Goal: Task Accomplishment & Management: Complete application form

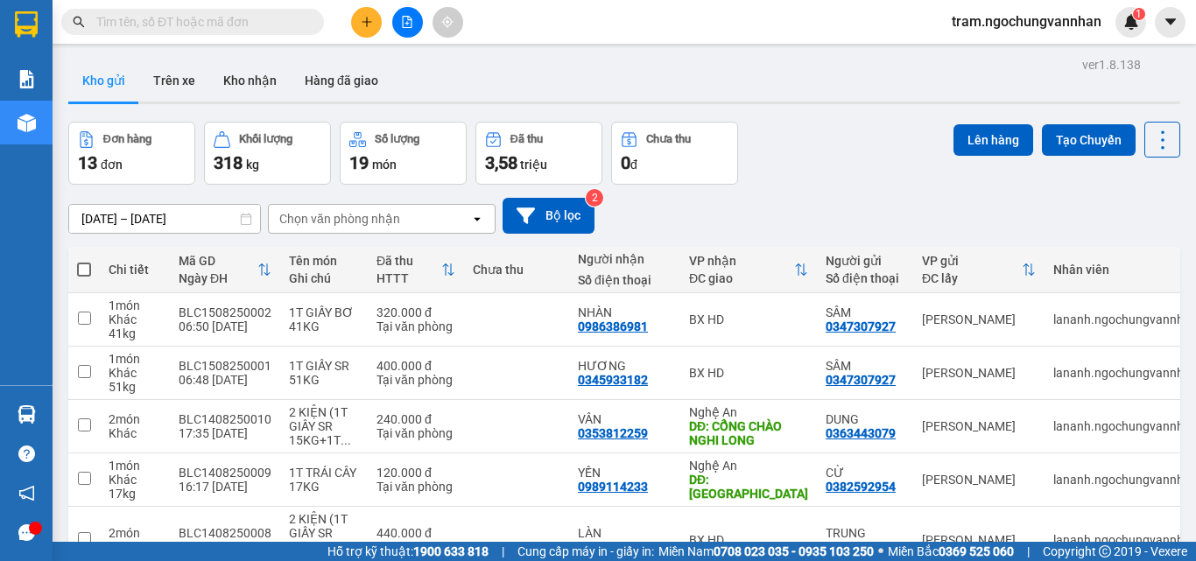
click at [356, 34] on div at bounding box center [407, 22] width 131 height 31
click at [363, 27] on icon "plus" at bounding box center [367, 22] width 12 height 12
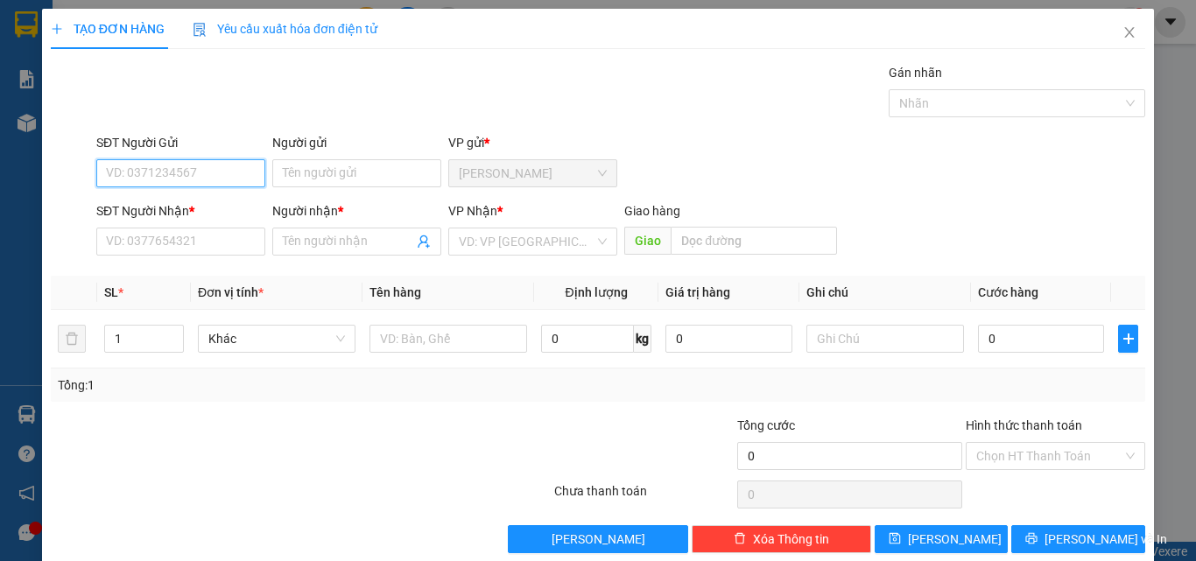
click at [157, 173] on input "SĐT Người Gửi" at bounding box center [180, 173] width 169 height 28
paste input "0384672826"
type input "0384672826"
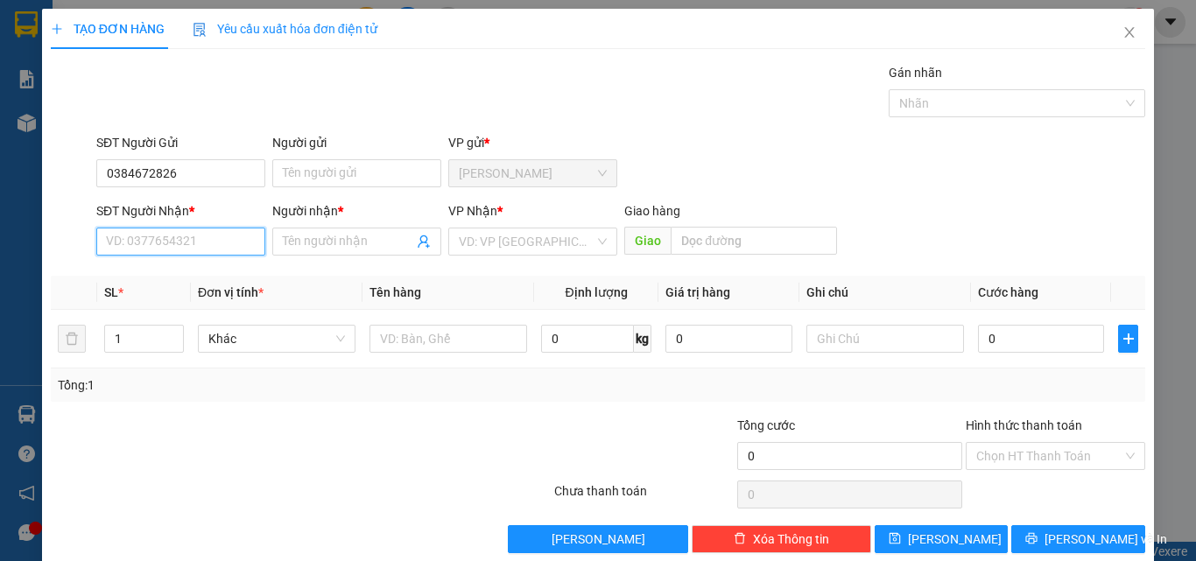
click at [149, 241] on input "SĐT Người Nhận *" at bounding box center [180, 242] width 169 height 28
paste input "0384672826"
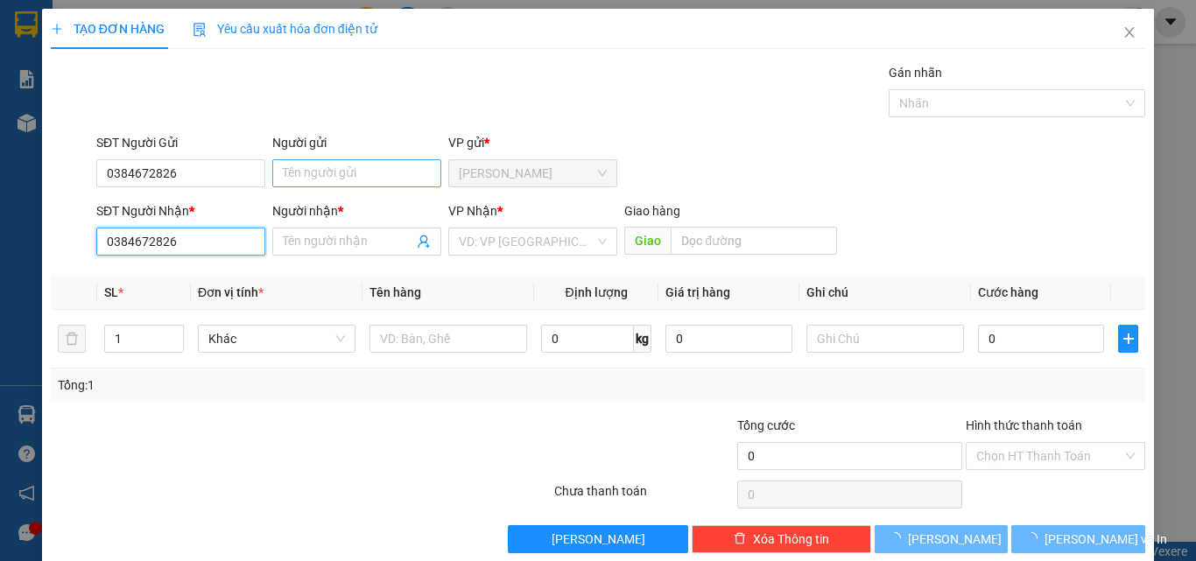
type input "0384672826"
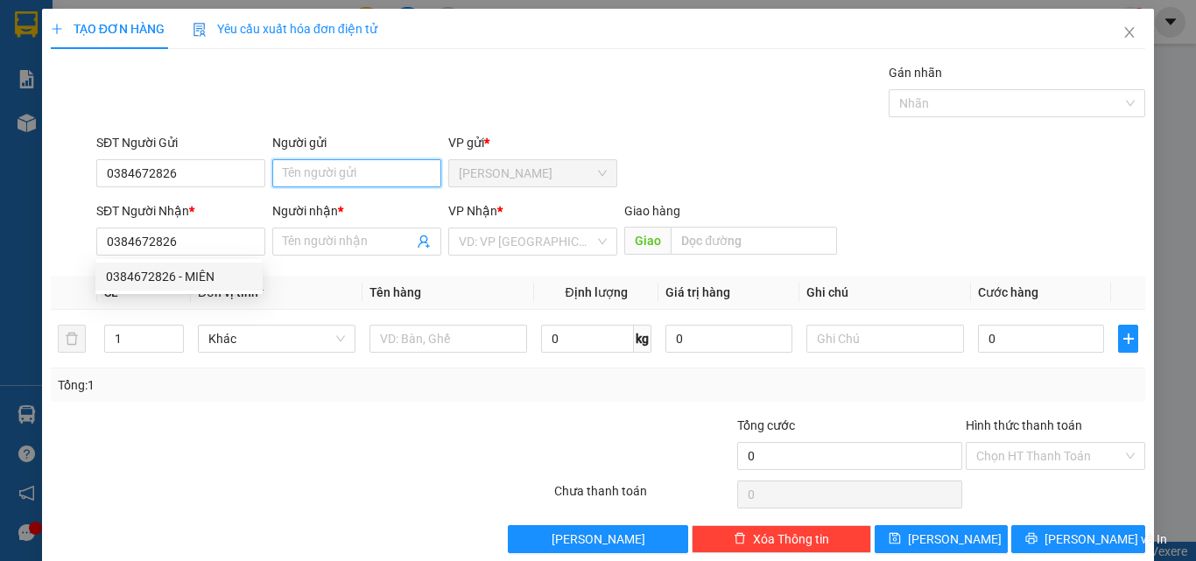
click at [350, 171] on input "Người gửi" at bounding box center [356, 173] width 169 height 28
click at [354, 173] on input "Người gửi" at bounding box center [356, 173] width 169 height 28
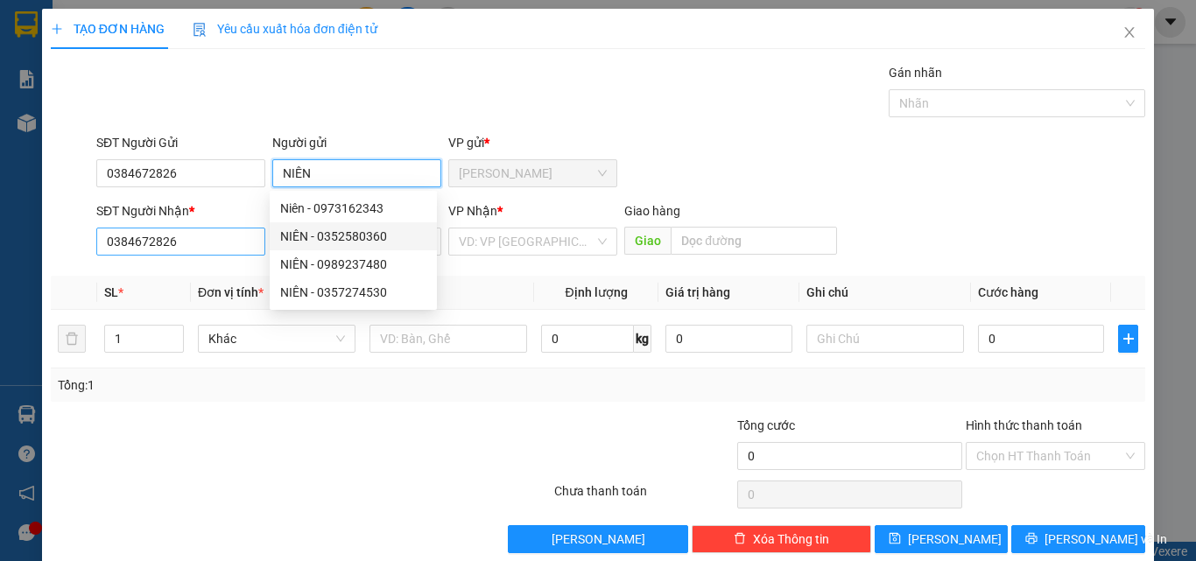
type input "NIÊN"
click at [194, 250] on input "0384672826" at bounding box center [180, 242] width 169 height 28
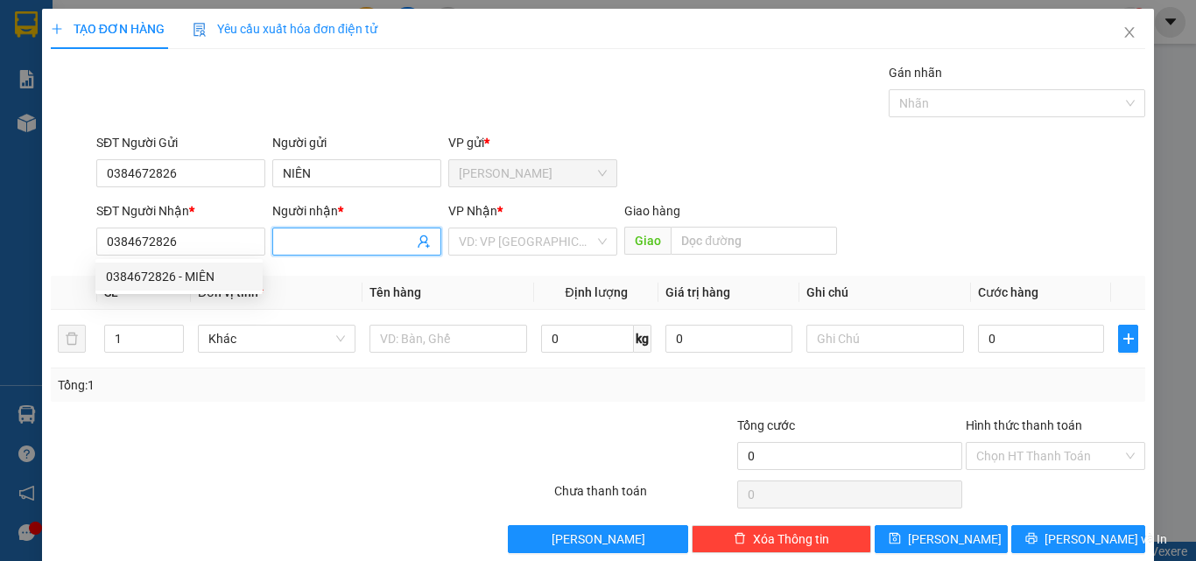
click at [302, 241] on input "Người nhận *" at bounding box center [348, 241] width 130 height 19
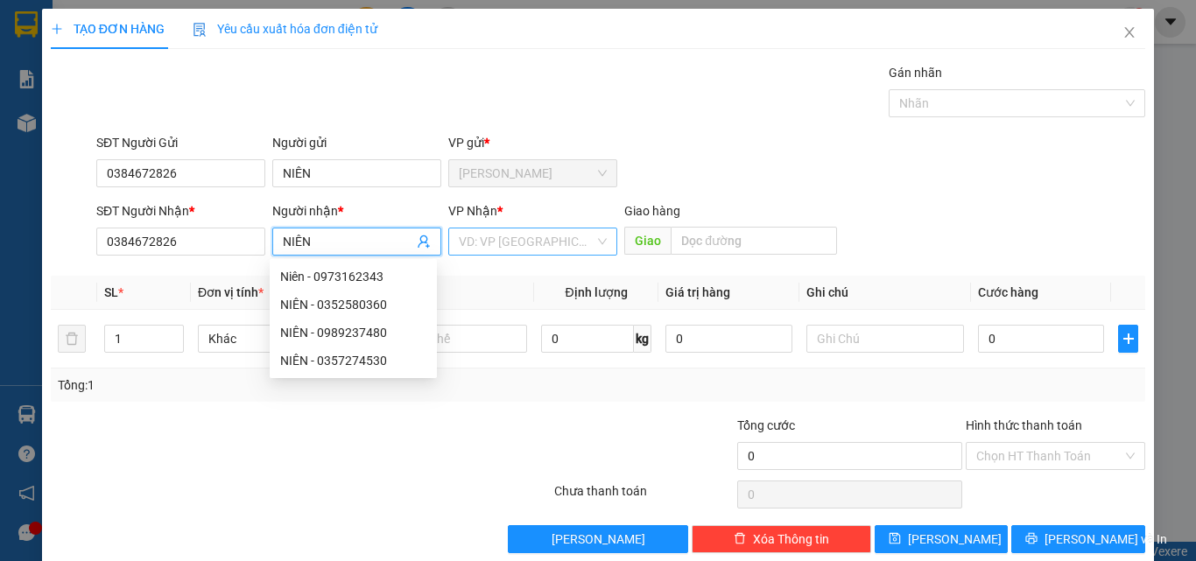
type input "NIÊN"
click at [482, 232] on input "search" at bounding box center [527, 242] width 136 height 26
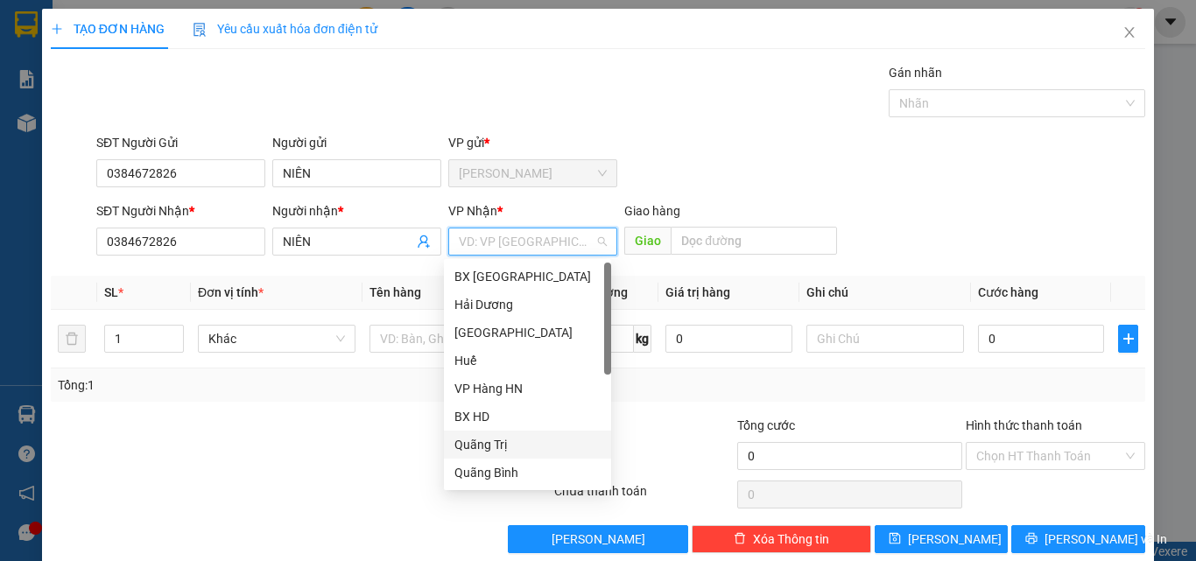
click at [501, 443] on div "Quãng Trị" at bounding box center [528, 444] width 146 height 19
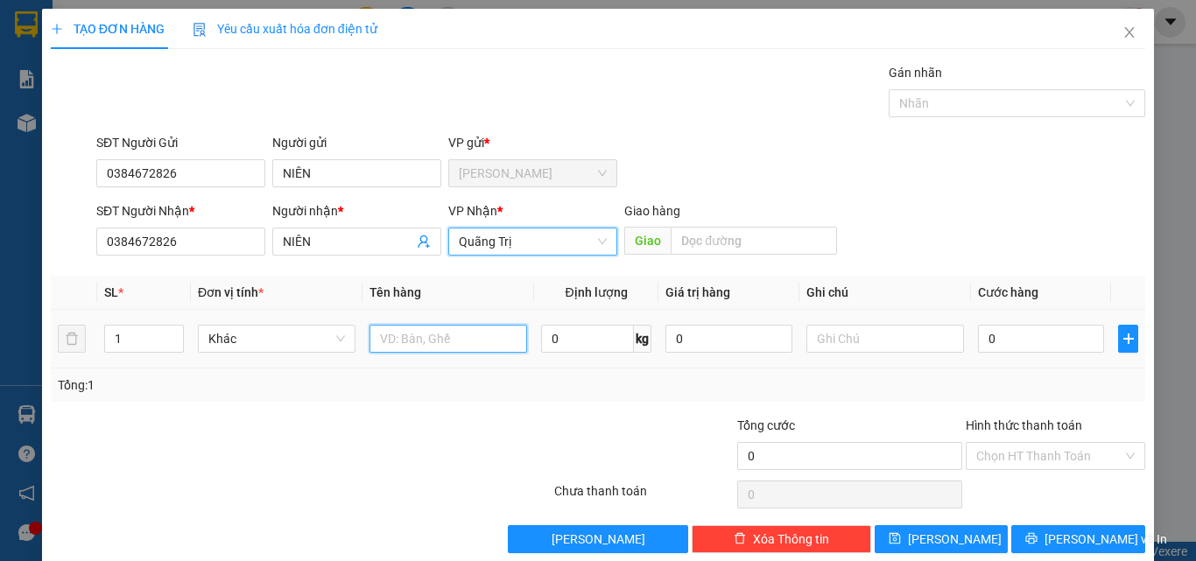
click at [419, 345] on input "text" at bounding box center [449, 339] width 158 height 28
type input "CƯỚC A6"
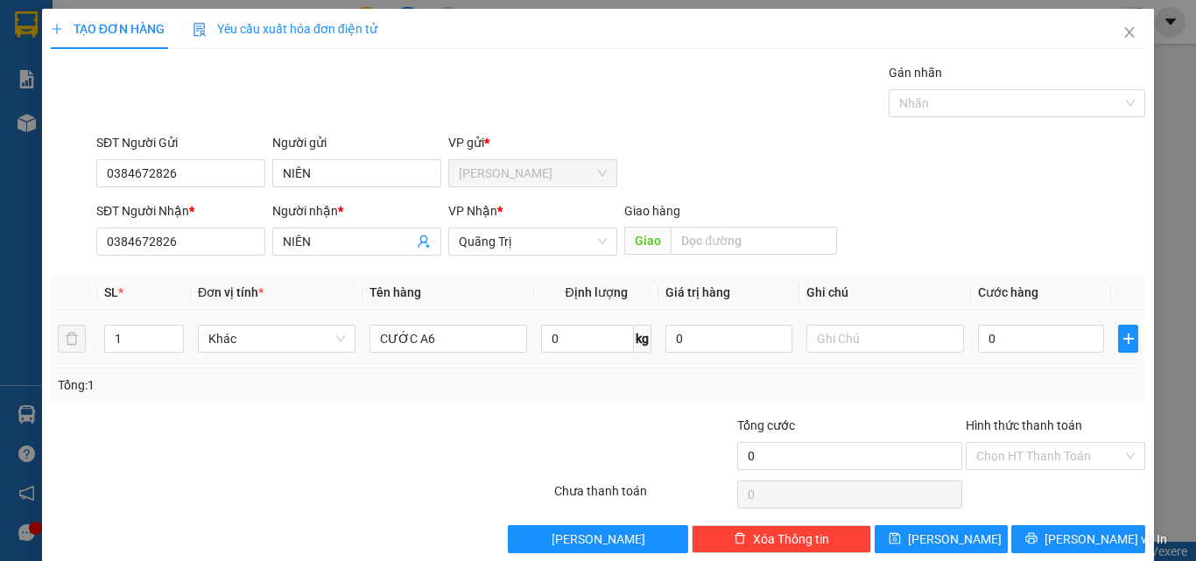
click at [999, 319] on td "0" at bounding box center [1041, 339] width 140 height 59
click at [1001, 330] on input "0" at bounding box center [1041, 339] width 126 height 28
type input "1"
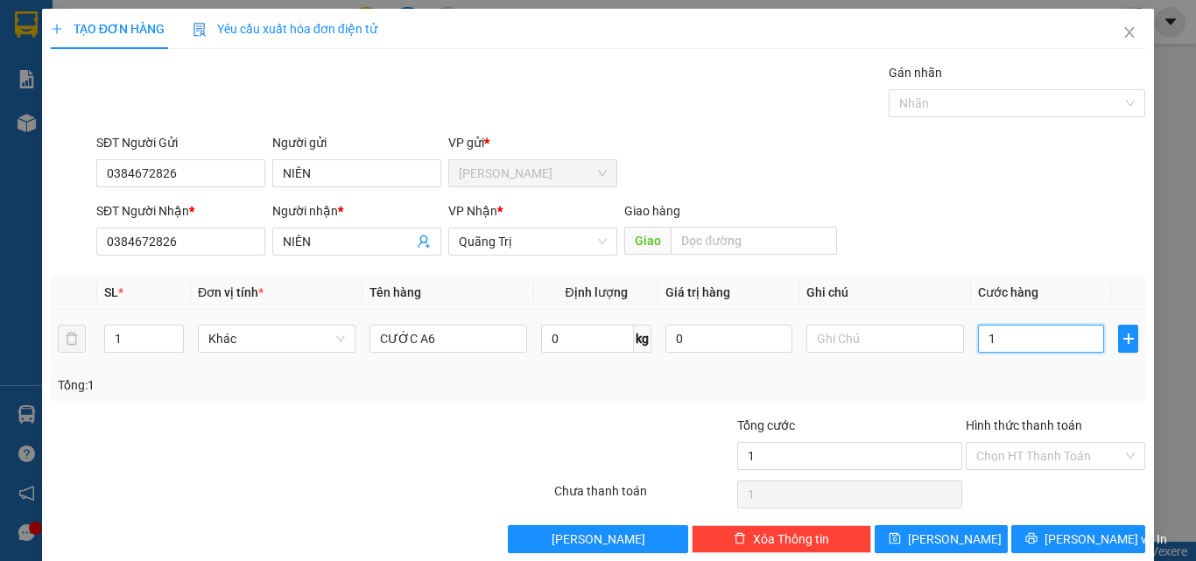
type input "15"
type input "150"
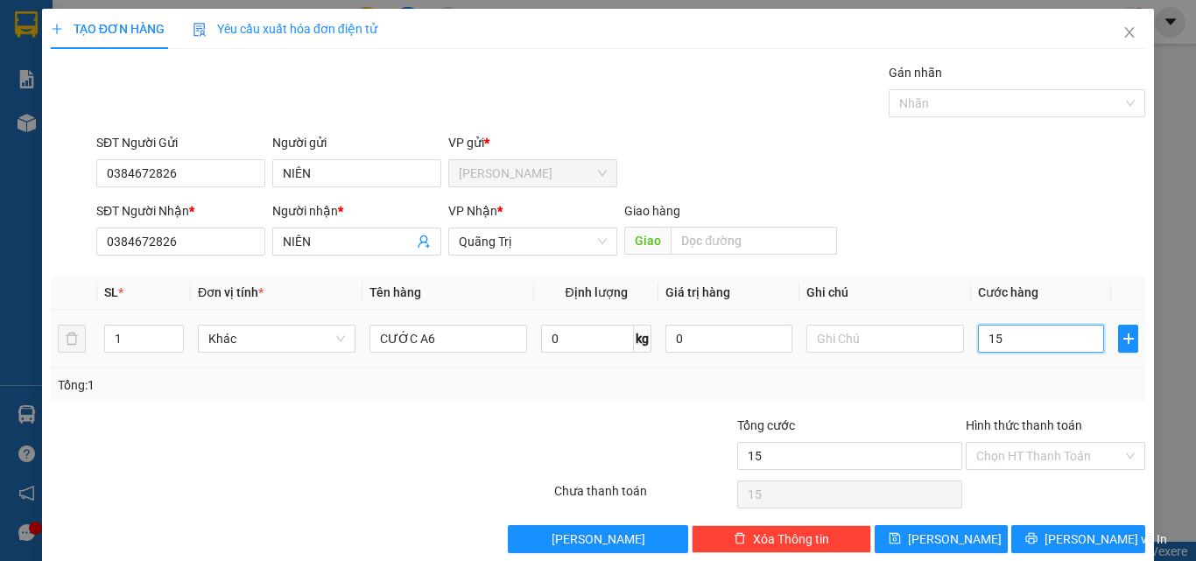
type input "150"
type input "1.500"
type input "15.000"
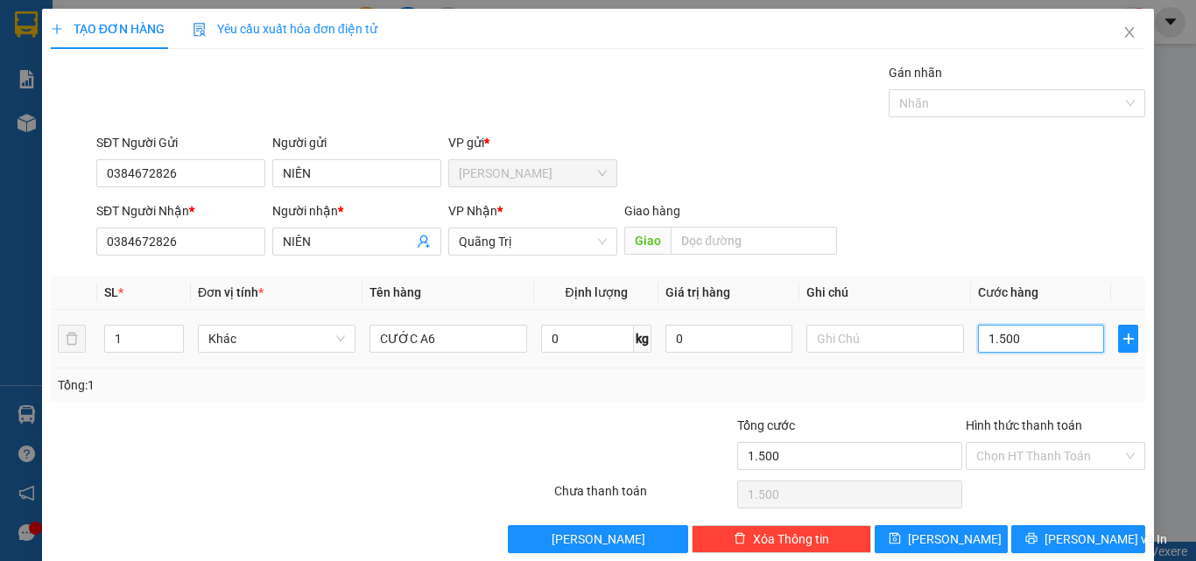
type input "15.000"
type input "150.000"
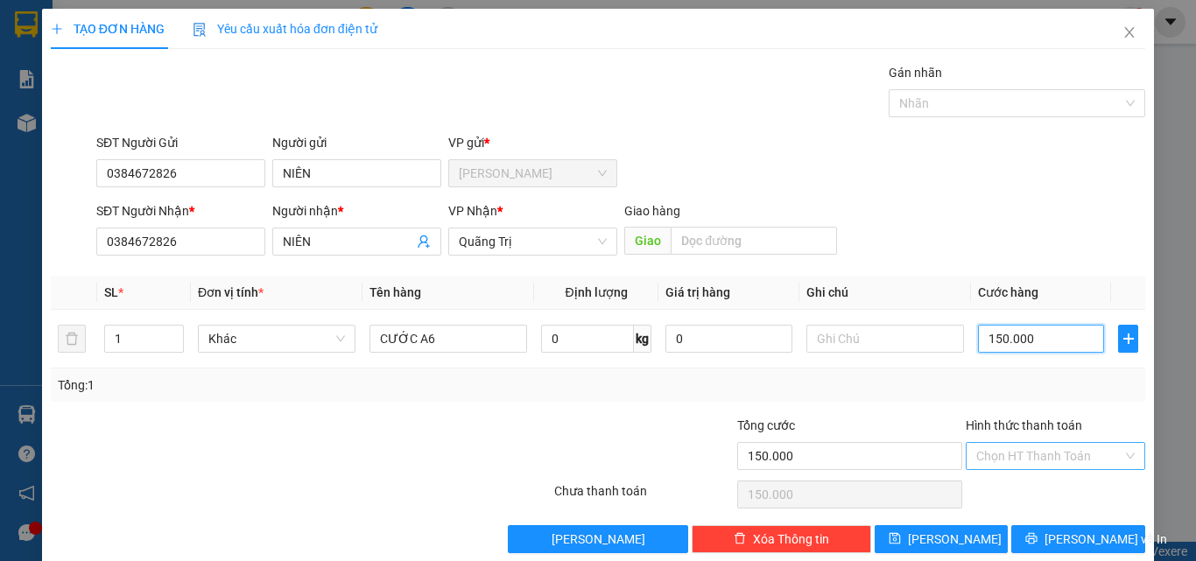
type input "150.000"
click at [1006, 451] on input "Hình thức thanh toán" at bounding box center [1049, 456] width 146 height 26
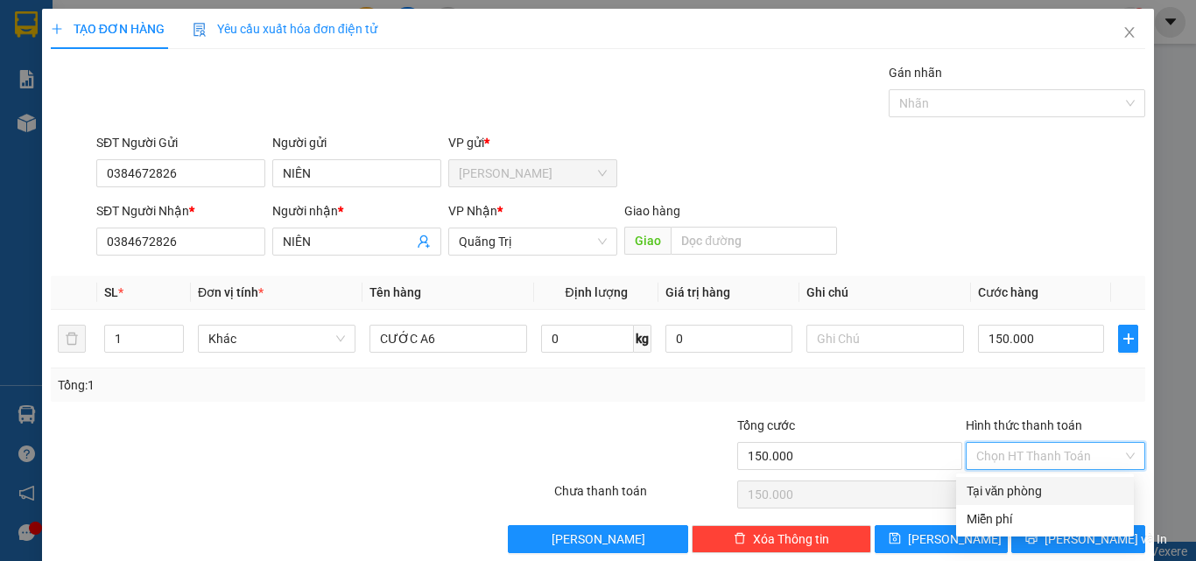
click at [1022, 484] on div "Tại văn phòng" at bounding box center [1045, 491] width 157 height 19
type input "0"
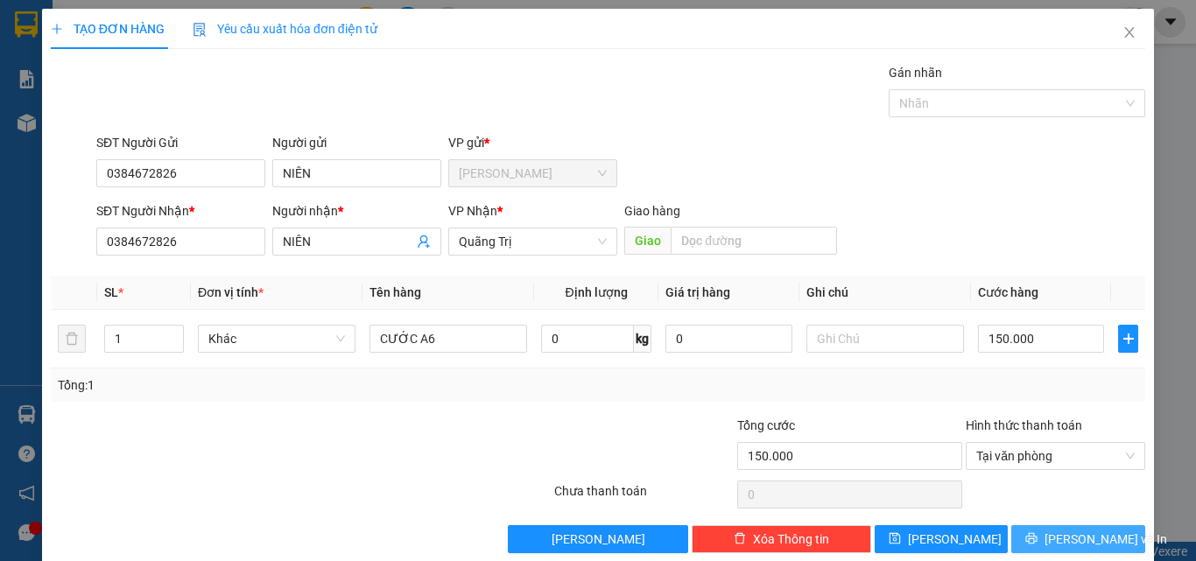
click at [1026, 543] on button "[PERSON_NAME] và In" at bounding box center [1079, 539] width 134 height 28
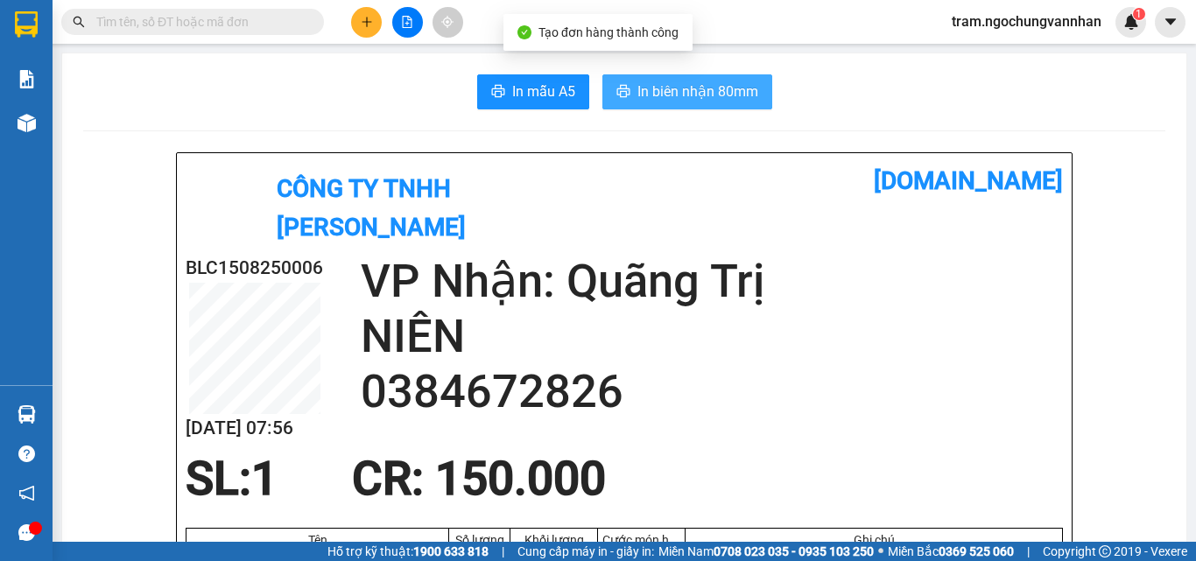
click at [710, 75] on button "In biên nhận 80mm" at bounding box center [688, 91] width 170 height 35
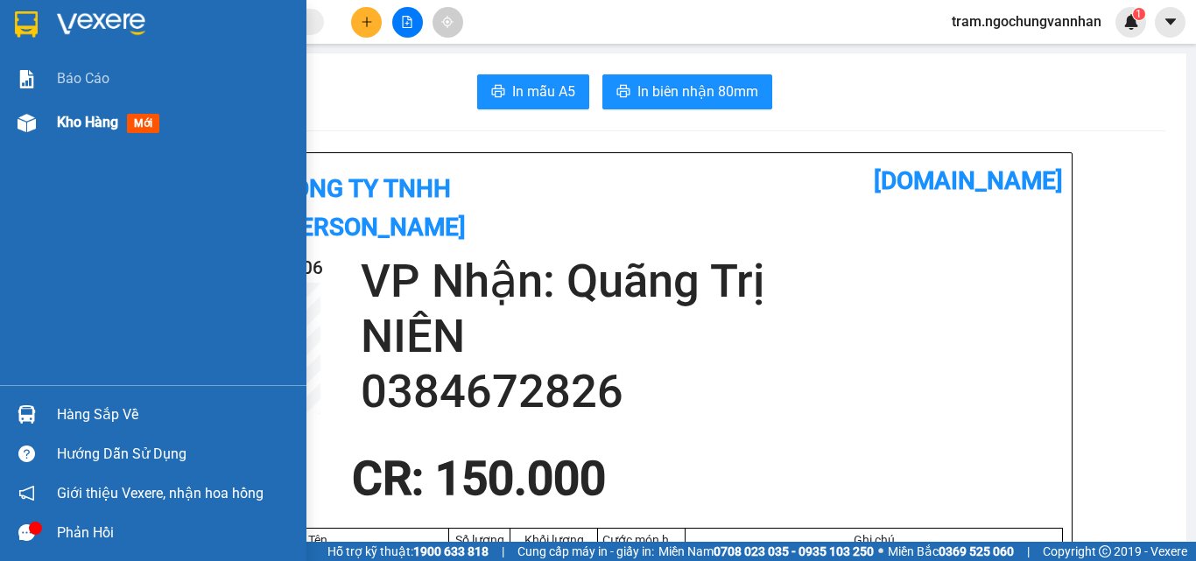
click at [87, 123] on span "Kho hàng" at bounding box center [87, 122] width 61 height 17
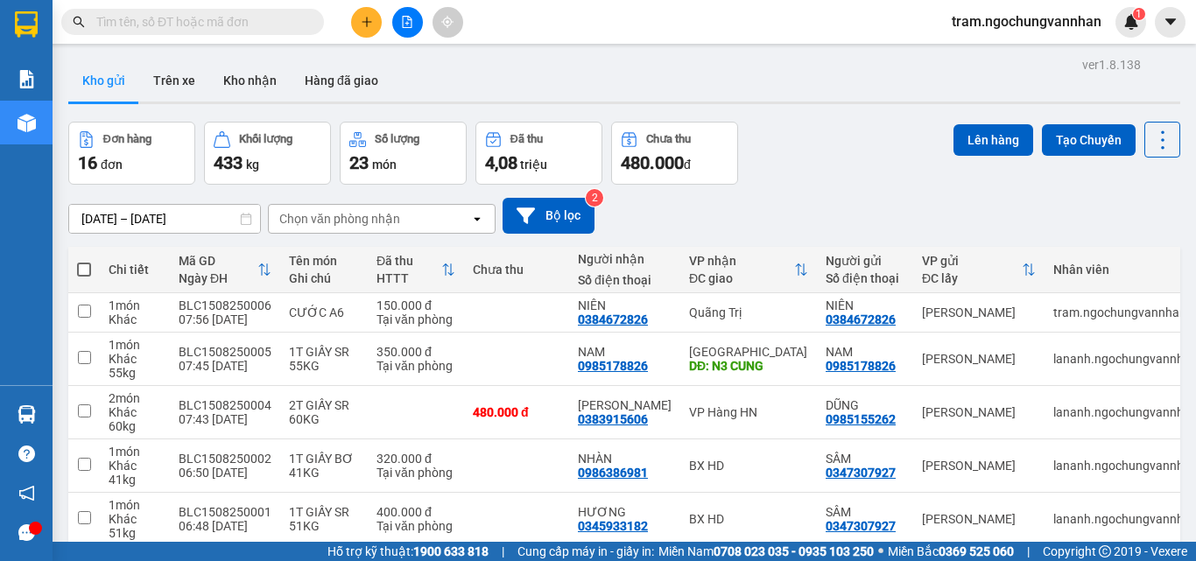
click at [371, 33] on button at bounding box center [366, 22] width 31 height 31
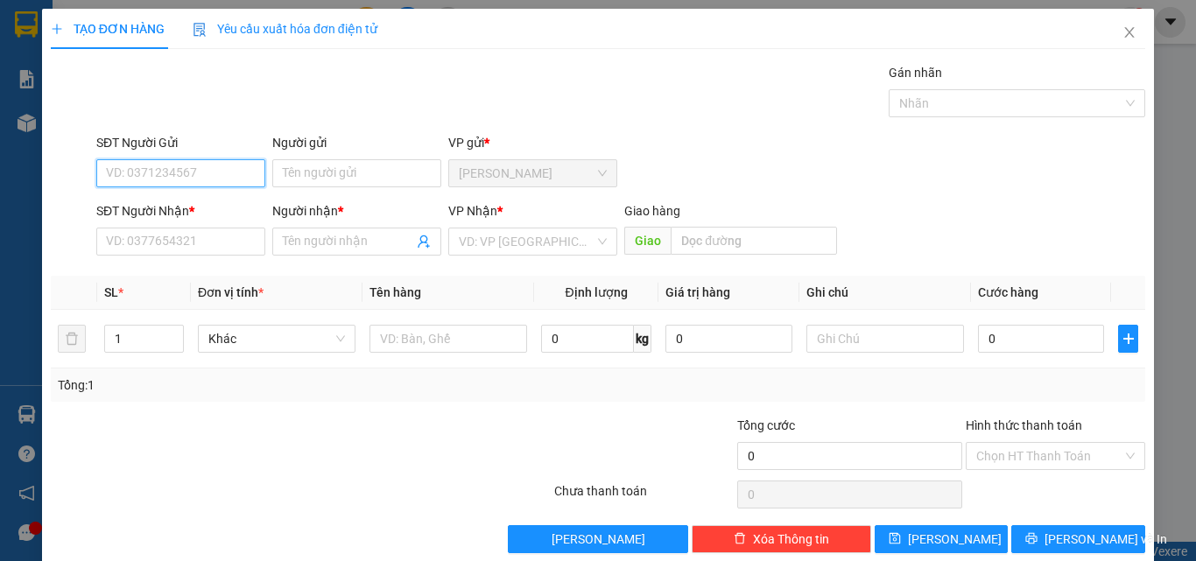
click at [181, 177] on input "SĐT Người Gửi" at bounding box center [180, 173] width 169 height 28
click at [175, 210] on div "0376621678 - THU" at bounding box center [179, 208] width 146 height 19
type input "0376621678"
type input "THU"
type input "0984805283"
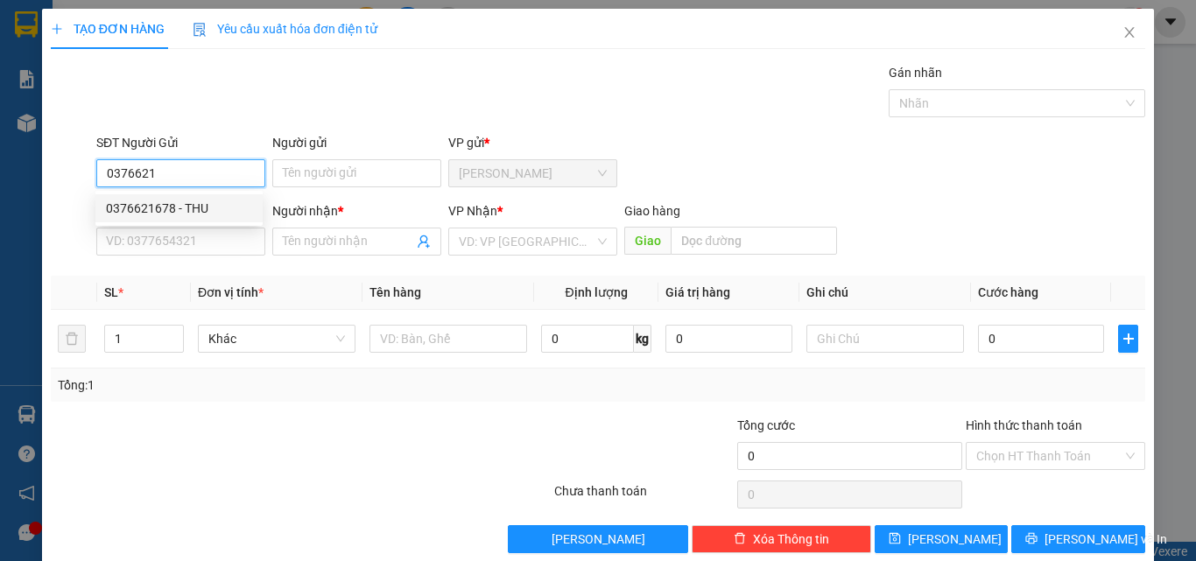
type input "HUYỀN"
type input "ĐỒNG VĂN"
type input "220.000"
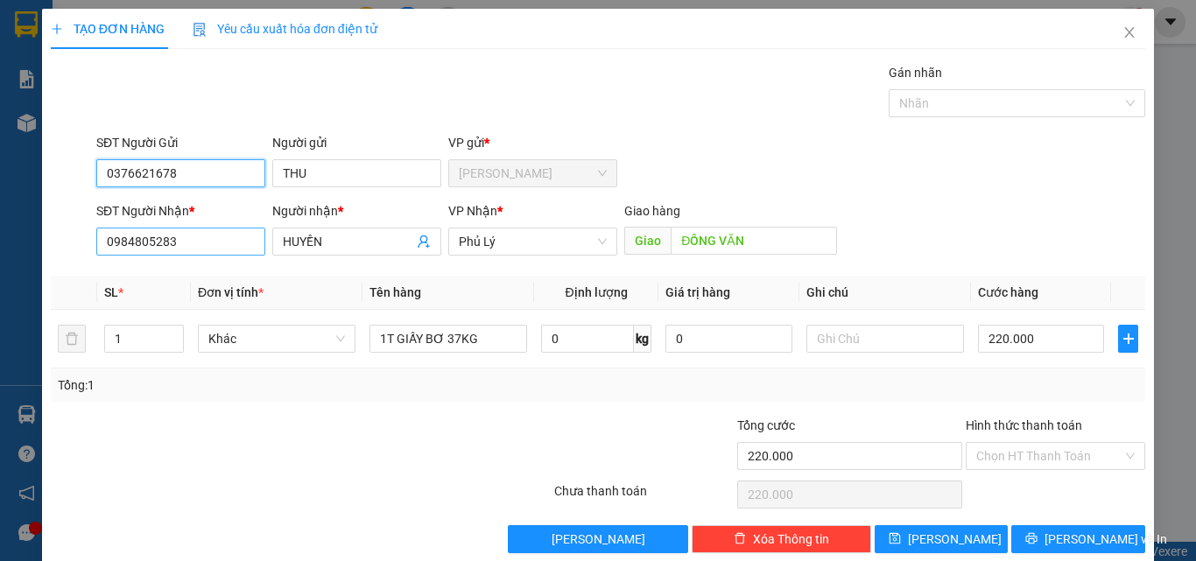
type input "0376621678"
drag, startPoint x: 187, startPoint y: 242, endPoint x: 81, endPoint y: 242, distance: 105.1
click at [82, 242] on div "SĐT Người Nhận * 0984805283 0984805283 Người nhận * HUYỀN VP Nhận * Phủ [PERSON…" at bounding box center [598, 231] width 1098 height 61
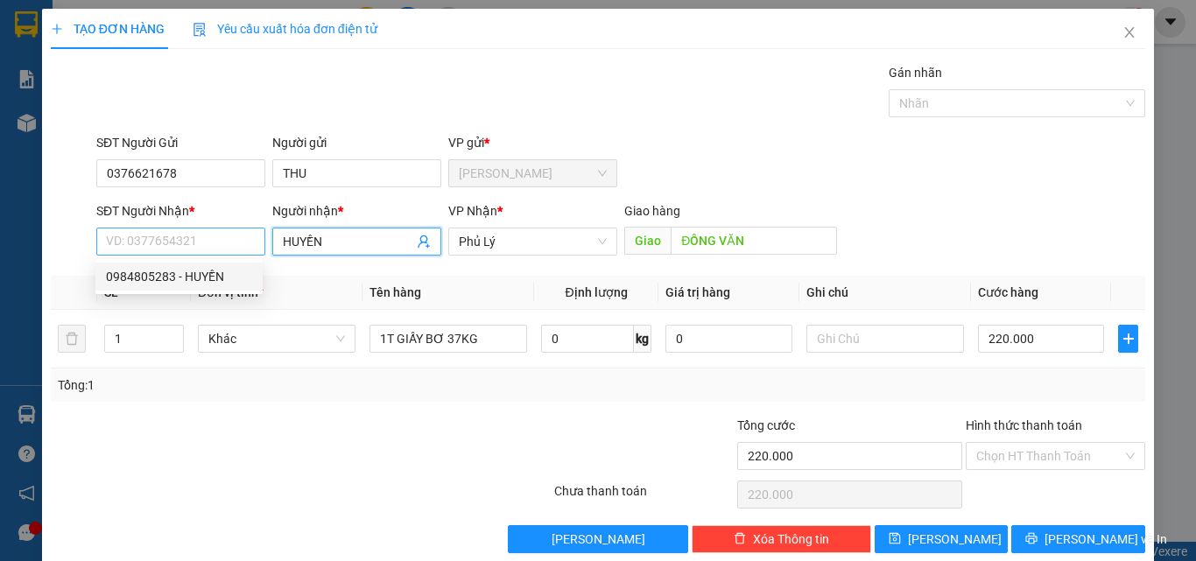
drag, startPoint x: 342, startPoint y: 230, endPoint x: 212, endPoint y: 237, distance: 130.7
click at [212, 237] on div "SĐT Người Nhận * VD: 0377654321 Người nhận * [PERSON_NAME] VP Nhận * Phủ [PERSO…" at bounding box center [621, 231] width 1056 height 61
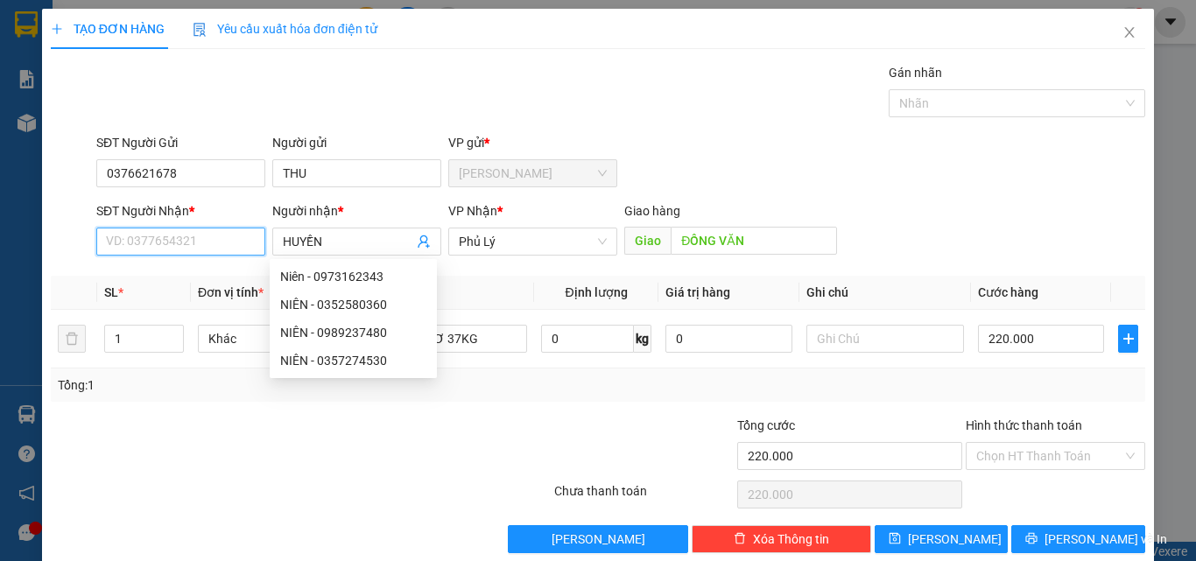
click at [215, 239] on input "SĐT Người Nhận *" at bounding box center [180, 242] width 169 height 28
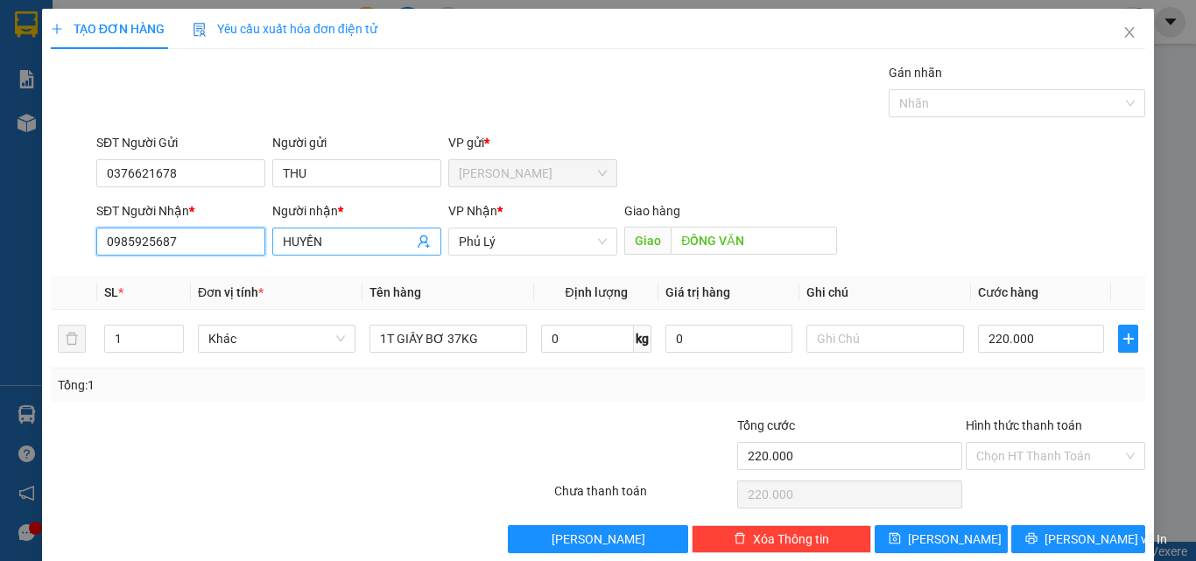
type input "0985925687"
drag, startPoint x: 355, startPoint y: 244, endPoint x: 146, endPoint y: 257, distance: 208.8
click at [146, 255] on div "SĐT Người Nhận * 0985925687 Người nhận * [PERSON_NAME] VP Nhận * Phủ [PERSON_NA…" at bounding box center [621, 231] width 1056 height 61
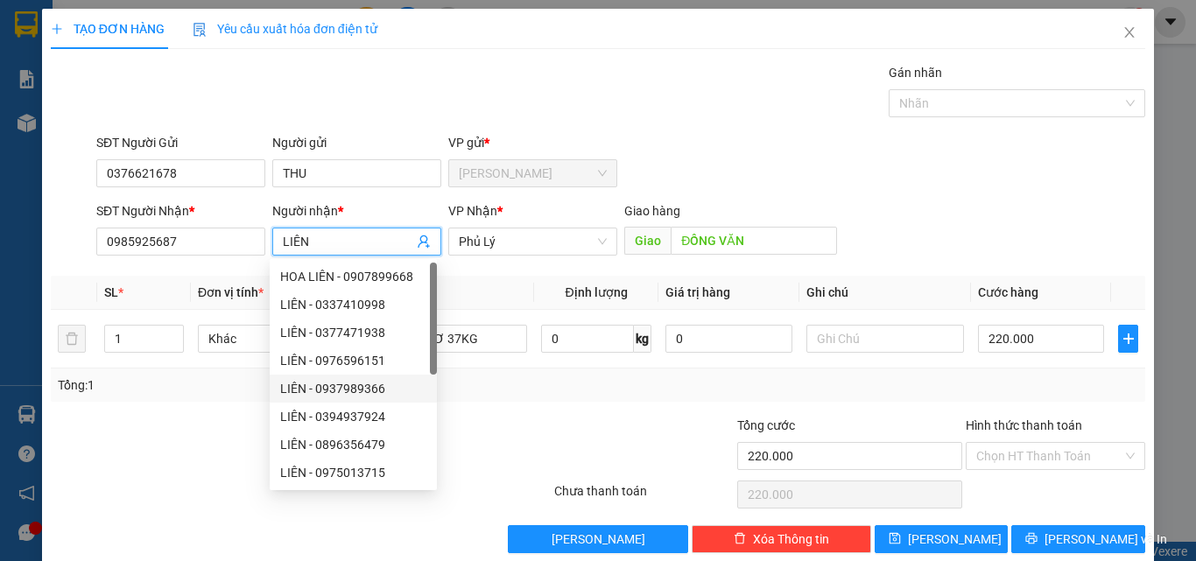
type input "LIÊN"
click at [526, 417] on div at bounding box center [461, 446] width 183 height 61
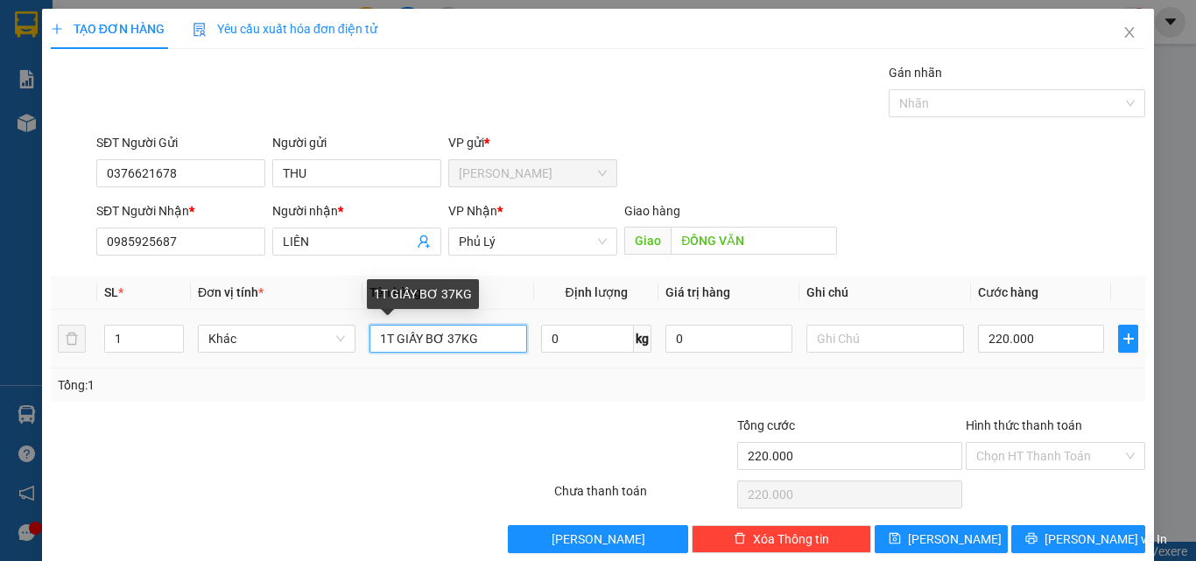
click at [455, 336] on input "1T GIẤY BƠ 37KG" at bounding box center [449, 339] width 158 height 28
type input "1T GIẤY SR 26KG"
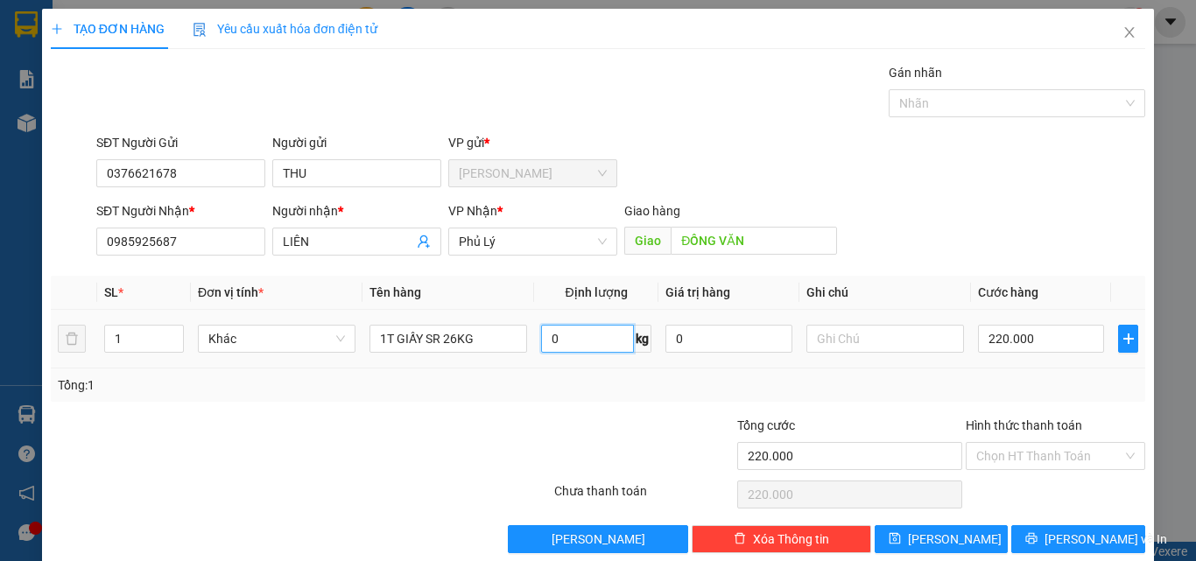
click at [592, 341] on input "0" at bounding box center [587, 339] width 93 height 28
type input "26"
click at [1033, 339] on input "220.000" at bounding box center [1041, 339] width 126 height 28
type input "2"
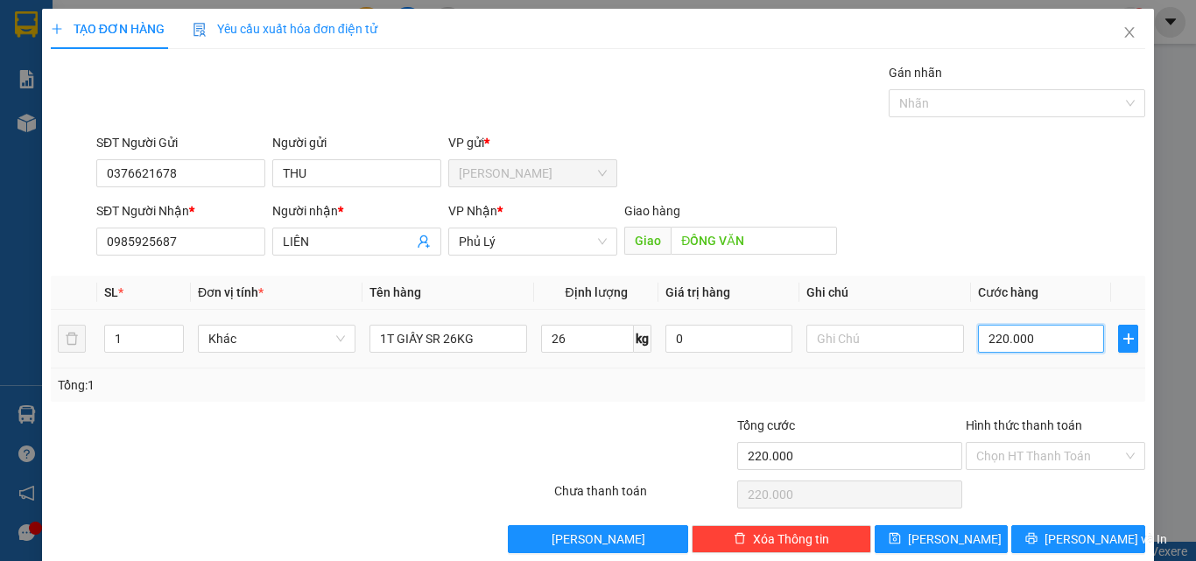
type input "2"
type input "20"
type input "200"
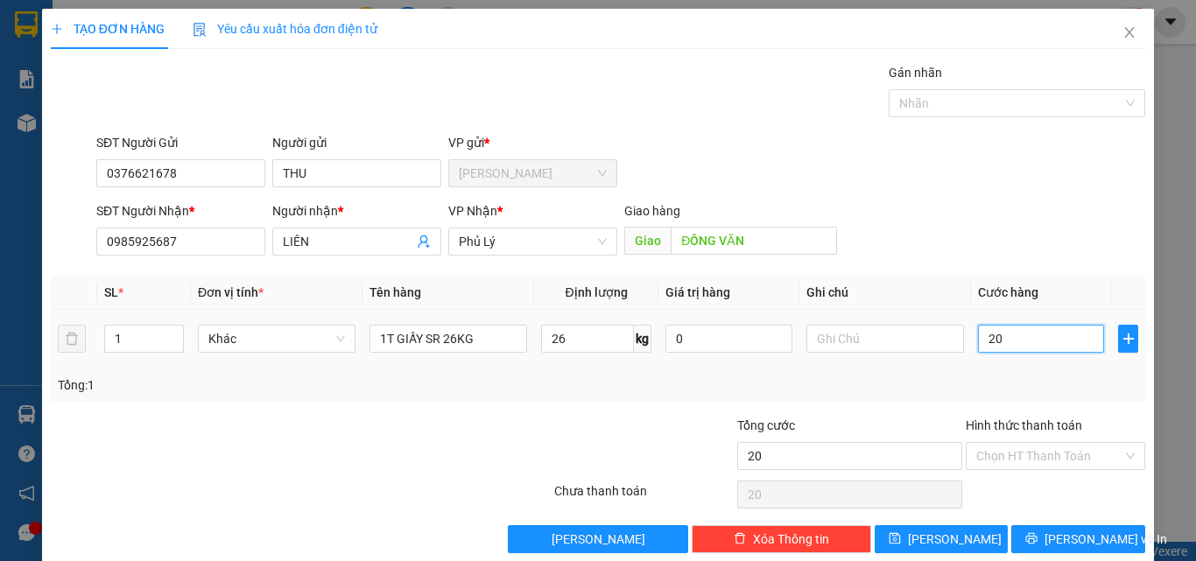
type input "200"
type input "2.000"
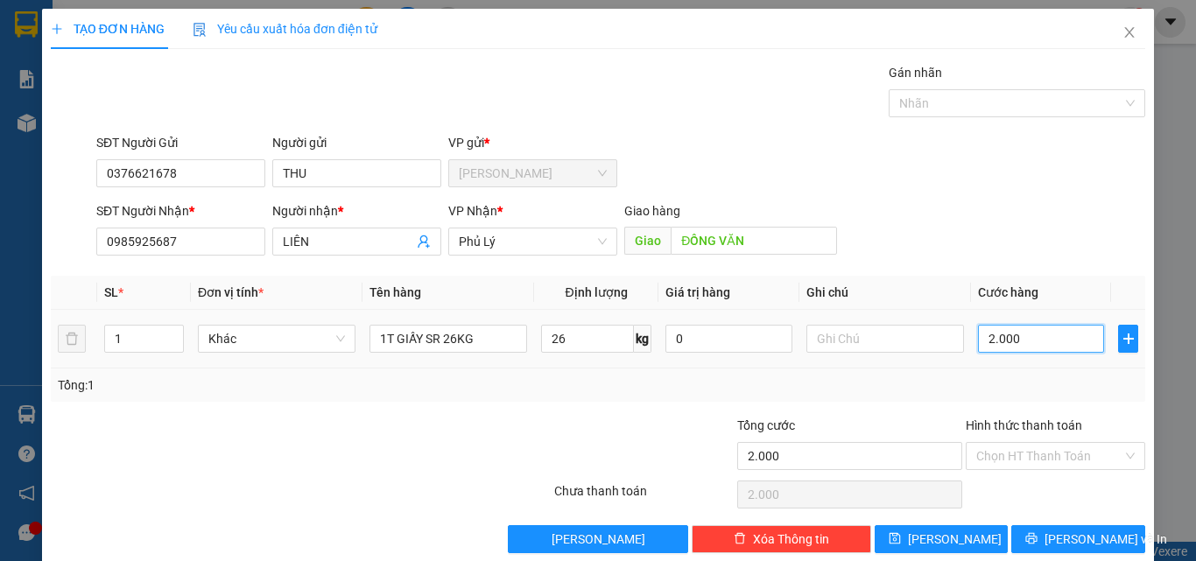
type input "20.000"
type input "200.000"
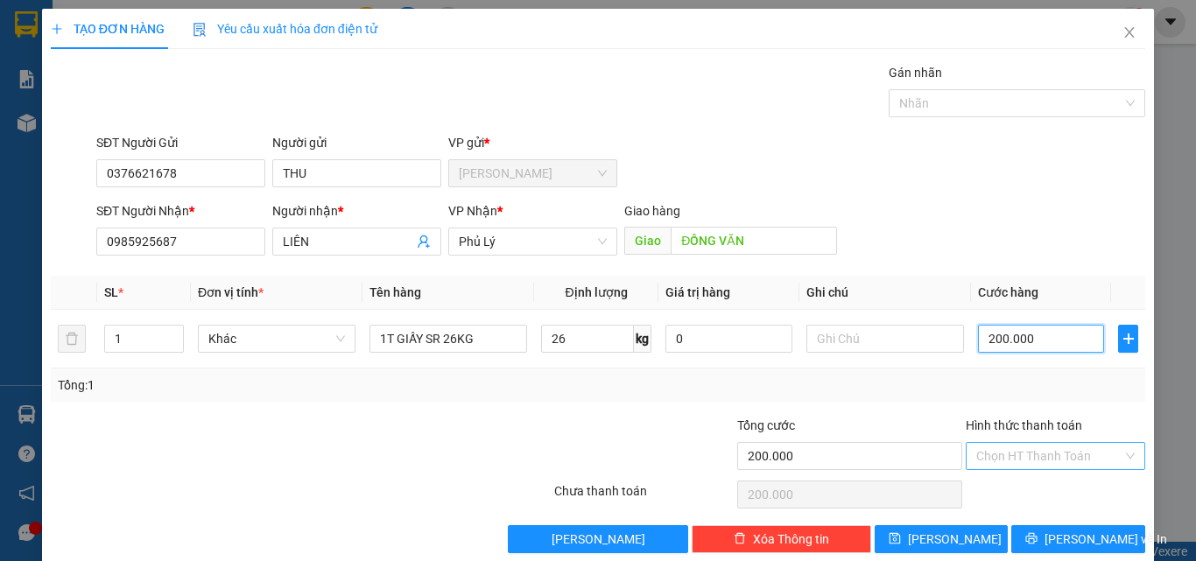
click at [1052, 442] on div "Chọn HT Thanh Toán" at bounding box center [1056, 456] width 180 height 28
type input "200.000"
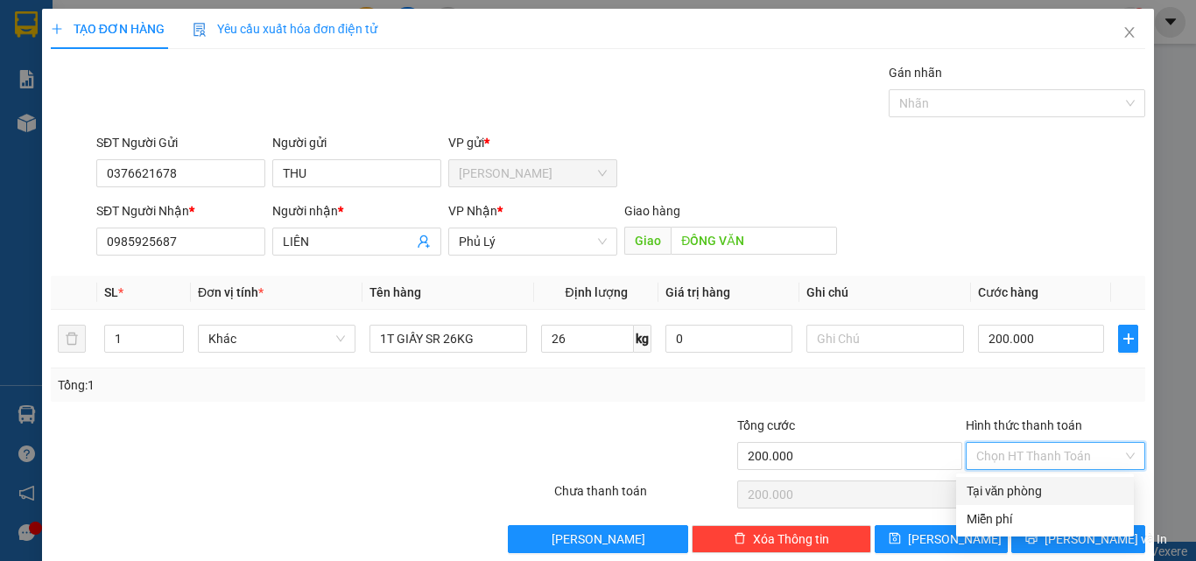
click at [998, 485] on div "Tại văn phòng" at bounding box center [1045, 491] width 157 height 19
type input "0"
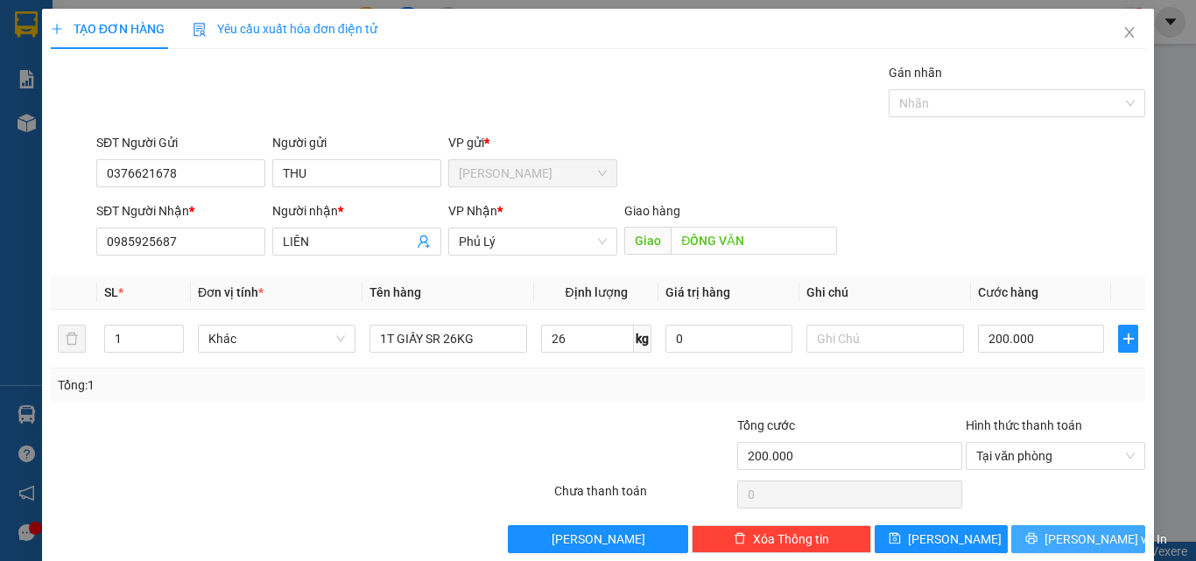
click at [1049, 540] on button "[PERSON_NAME] và In" at bounding box center [1079, 539] width 134 height 28
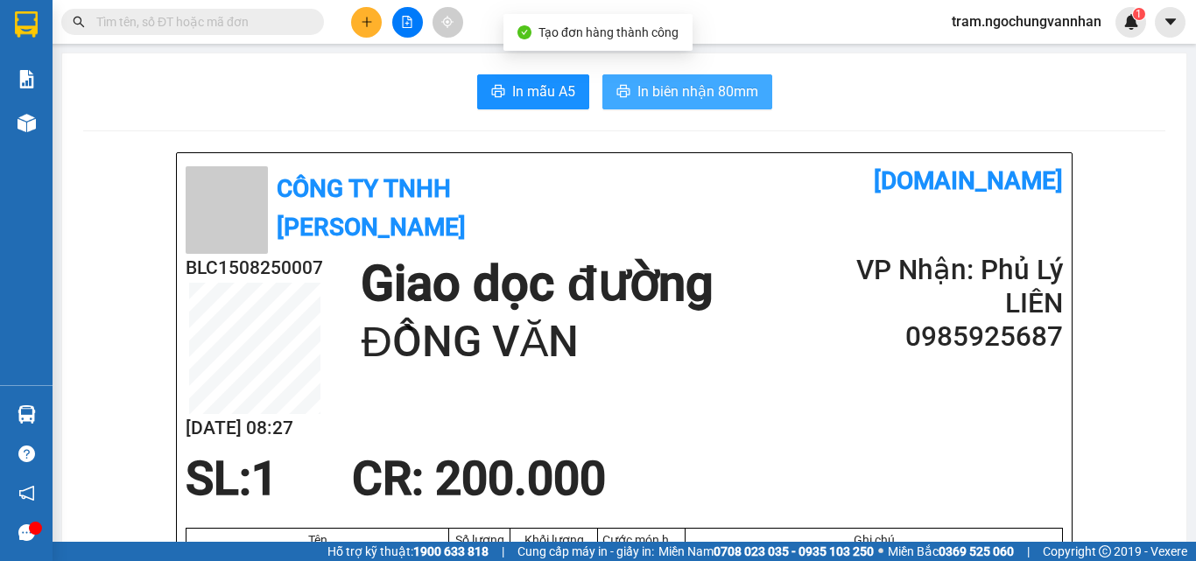
drag, startPoint x: 617, startPoint y: 90, endPoint x: 657, endPoint y: 94, distance: 40.4
click at [617, 90] on icon "printer" at bounding box center [623, 91] width 13 height 12
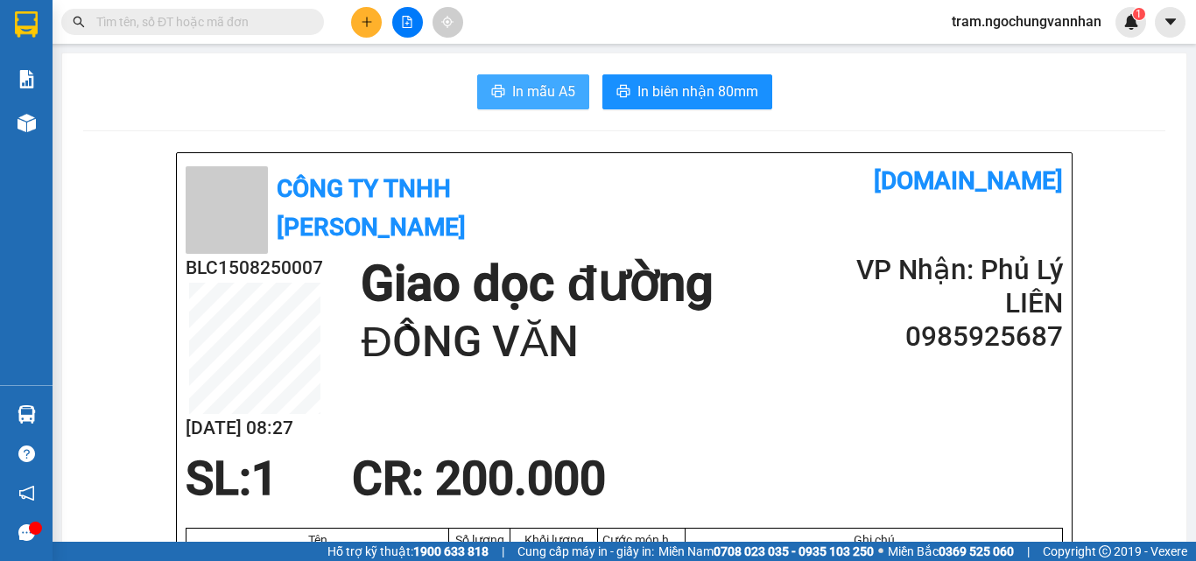
click at [527, 102] on span "In mẫu A5" at bounding box center [543, 92] width 63 height 22
click at [553, 88] on span "In mẫu A5" at bounding box center [543, 92] width 63 height 22
click at [369, 29] on button at bounding box center [366, 22] width 31 height 31
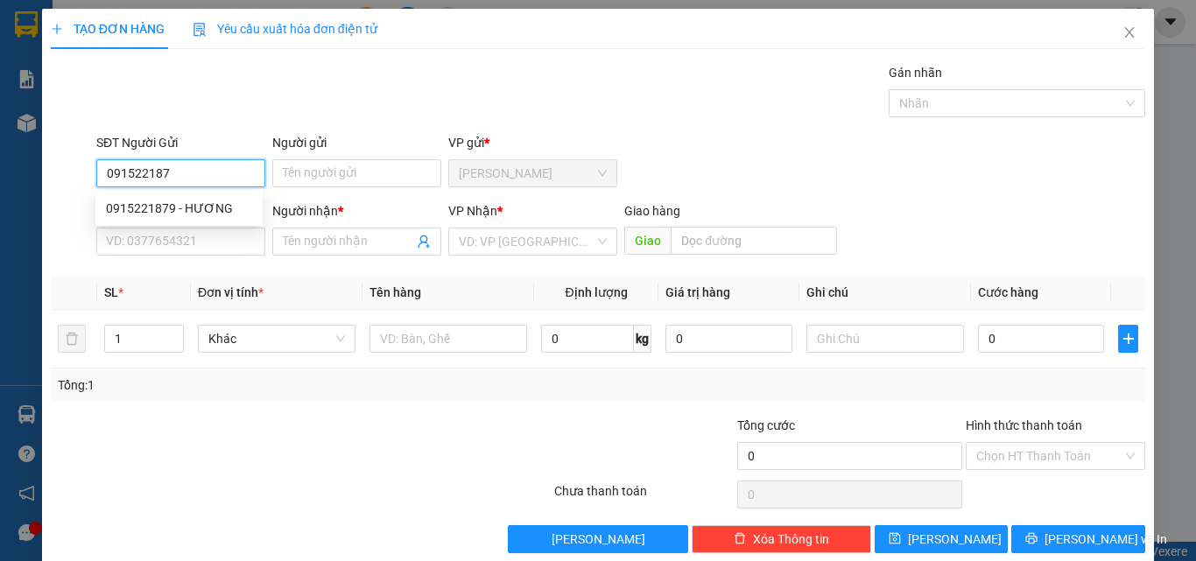
type input "0915221879"
click at [155, 214] on div "0915221879 - HƯƠNG" at bounding box center [179, 208] width 146 height 19
type input "HƯƠNG"
type input "0394892707"
type input "CHÚ LÝ"
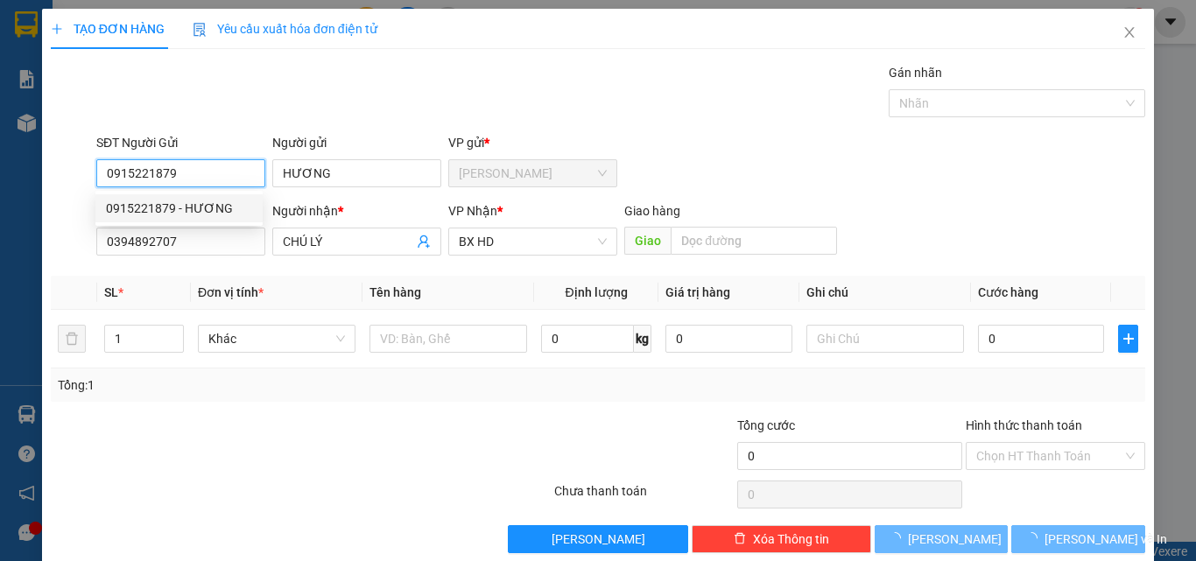
type input "360.000"
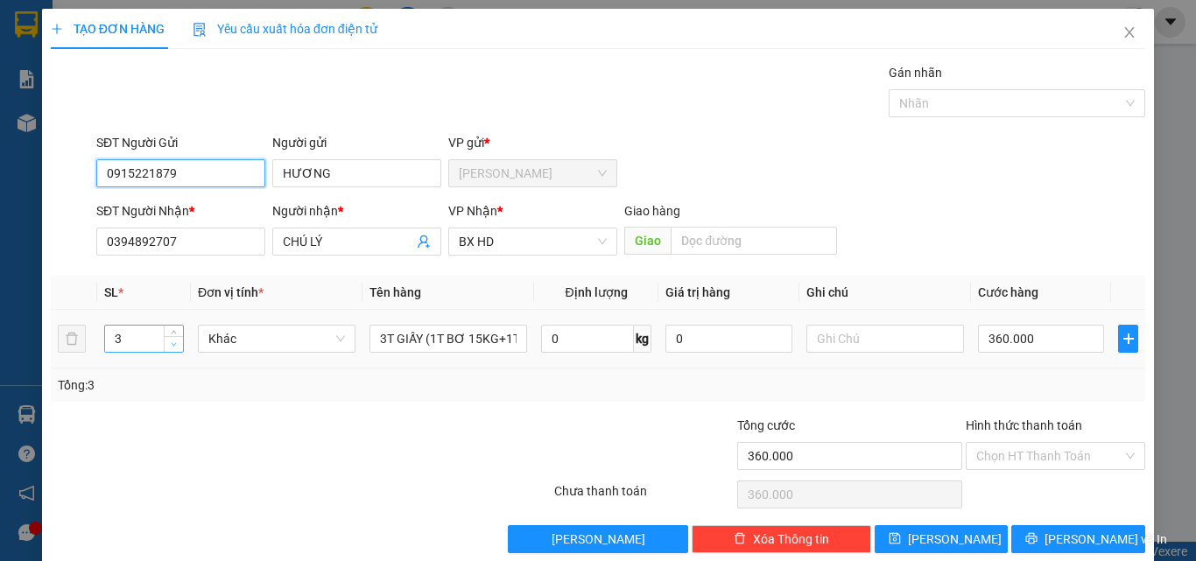
type input "0915221879"
click at [165, 343] on span "Decrease Value" at bounding box center [173, 344] width 19 height 16
type input "1"
click at [165, 343] on span "Decrease Value" at bounding box center [173, 344] width 19 height 16
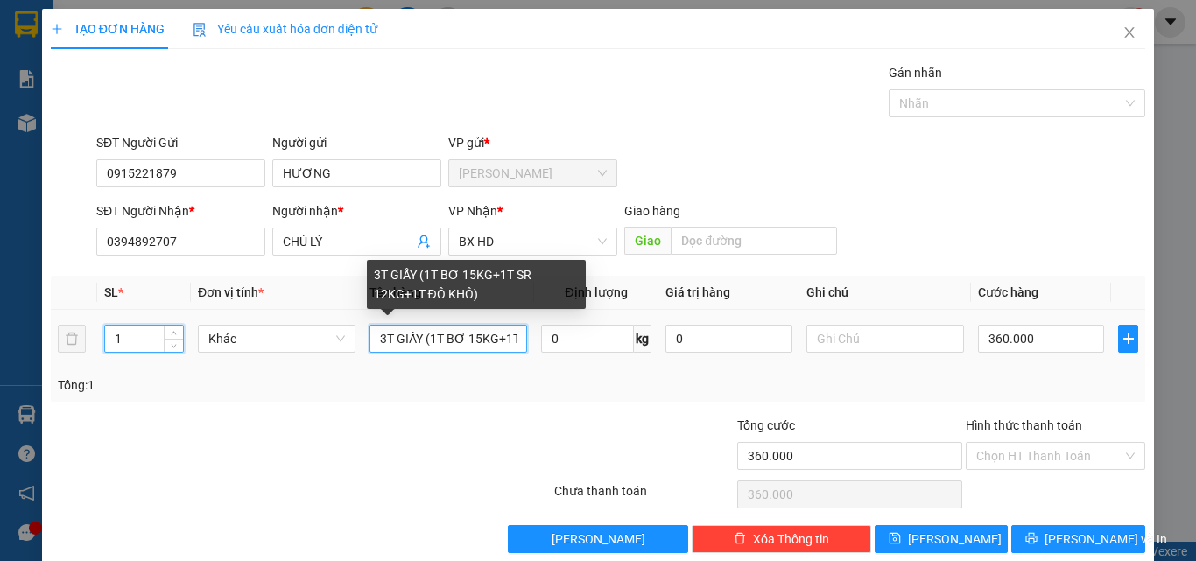
click at [384, 342] on input "3T GIẤY (1T BƠ 15KG+1T SR 12KG+1T ĐỒ KHÔ)" at bounding box center [449, 339] width 158 height 28
click at [515, 341] on input "1T GIẤY (1T BƠ 15KG+1T SR 12KG+1T ĐỒ KHÔ)" at bounding box center [449, 339] width 158 height 28
click at [516, 341] on input "1T GIẤY (1T BƠ 15KG+1T SR 12KG+1T ĐỒ KHÔ)" at bounding box center [449, 339] width 158 height 28
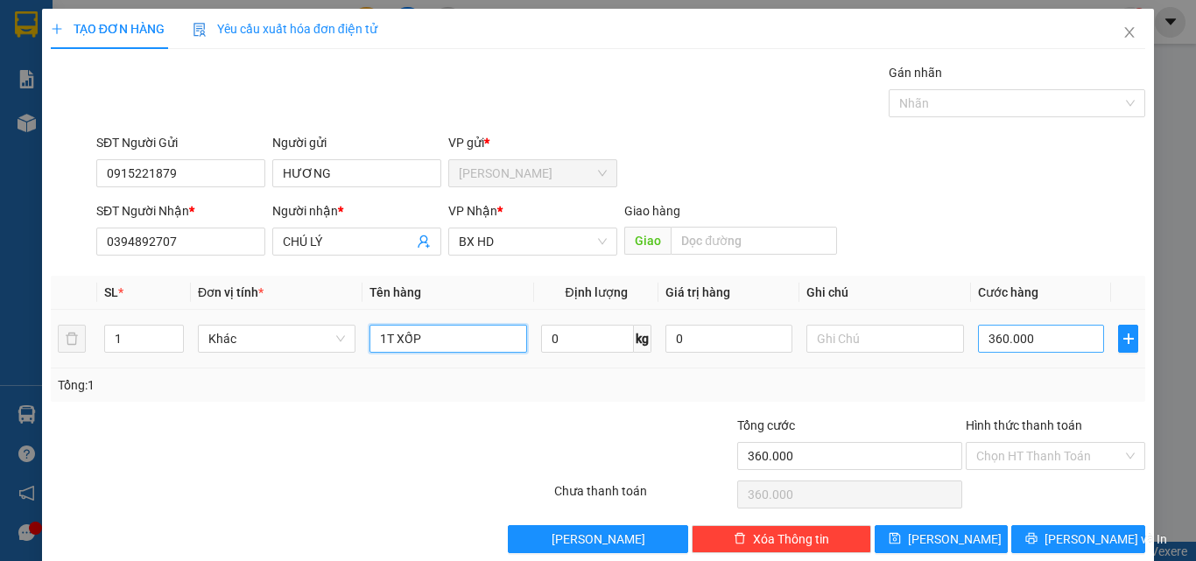
type input "1T XỐP"
click at [1033, 340] on input "360.000" at bounding box center [1041, 339] width 126 height 28
type input "0"
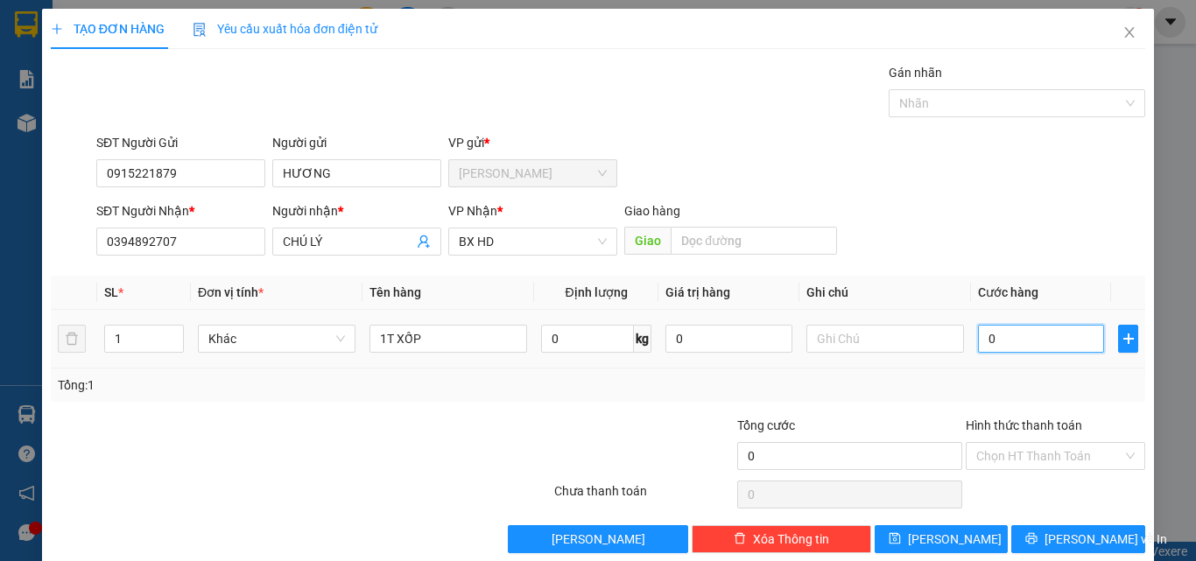
type input "2"
type input "02"
type input "25"
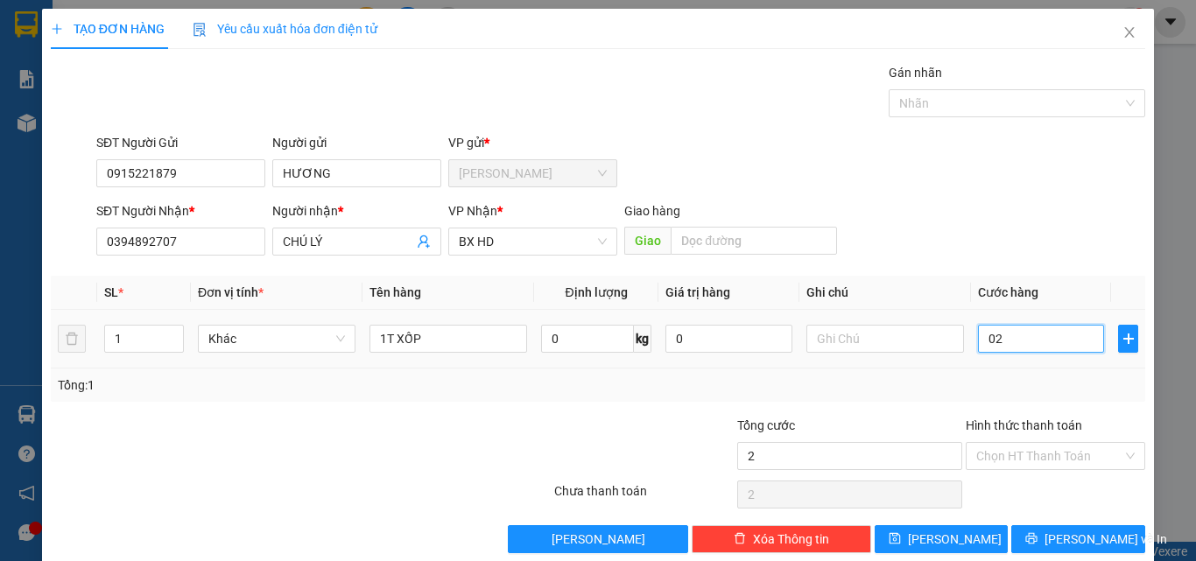
type input "025"
type input "250"
type input "0.250"
type input "25"
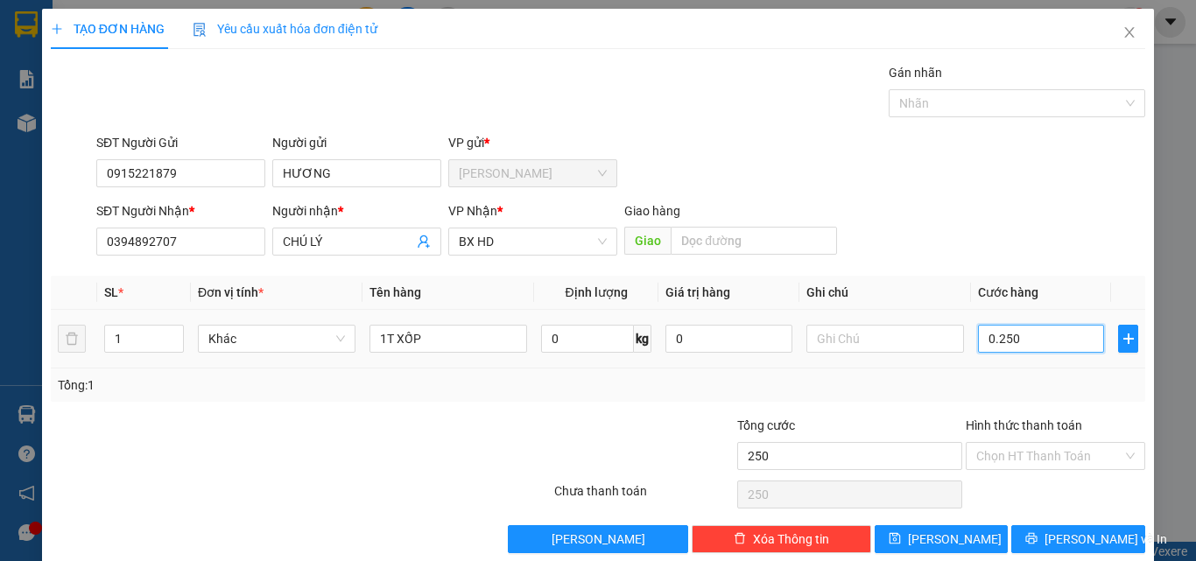
type input "25"
type input "025"
type input "2"
type input "02"
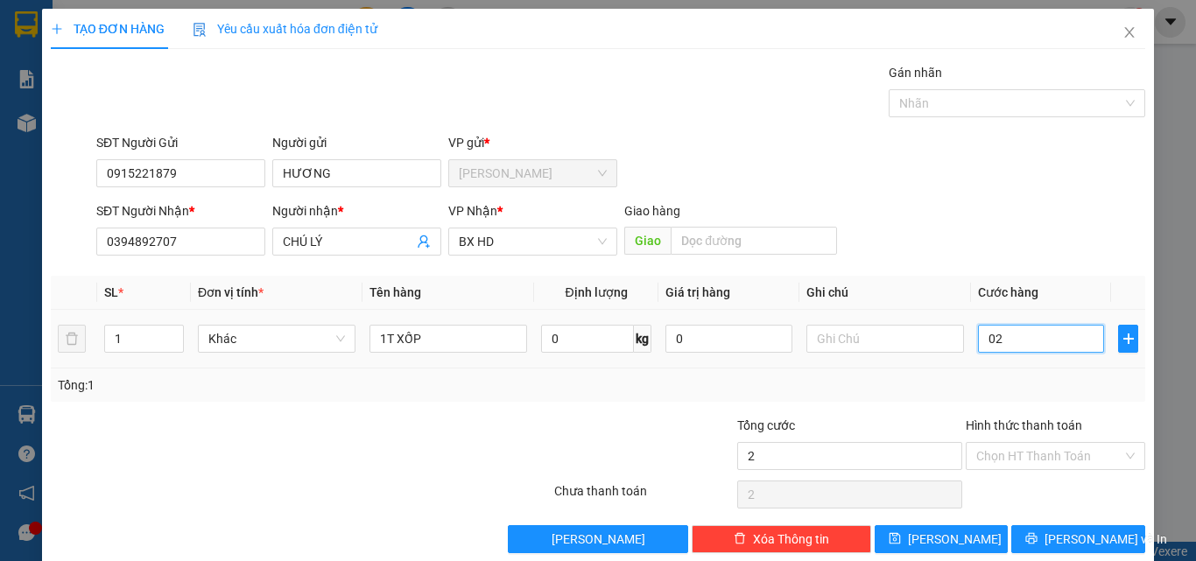
type input "0"
click at [978, 342] on input "0" at bounding box center [1041, 339] width 126 height 28
type input "20"
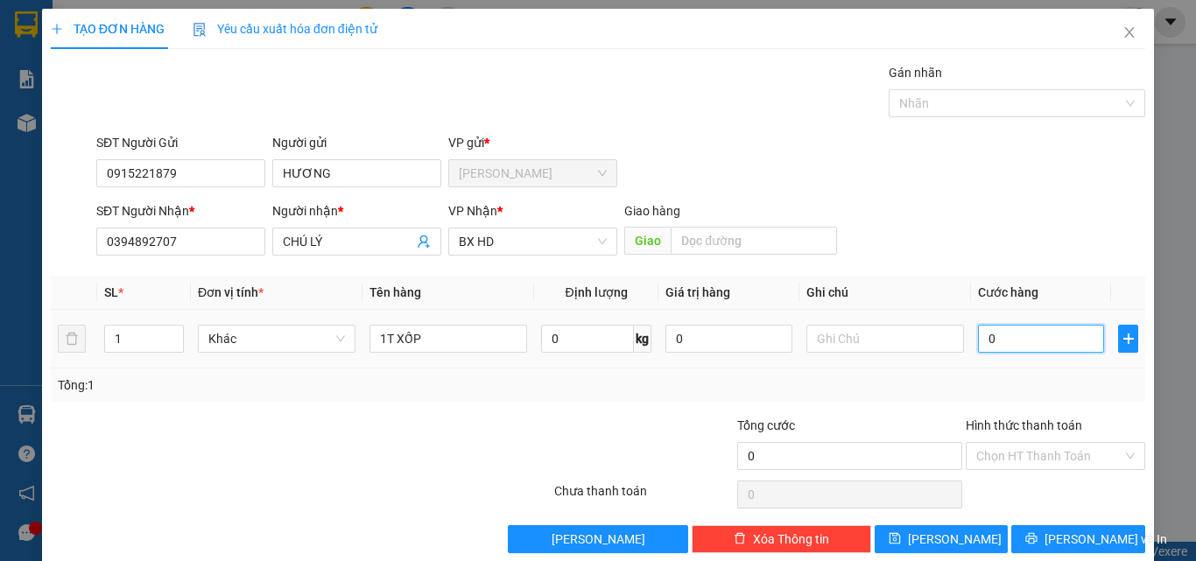
type input "20"
type input "250"
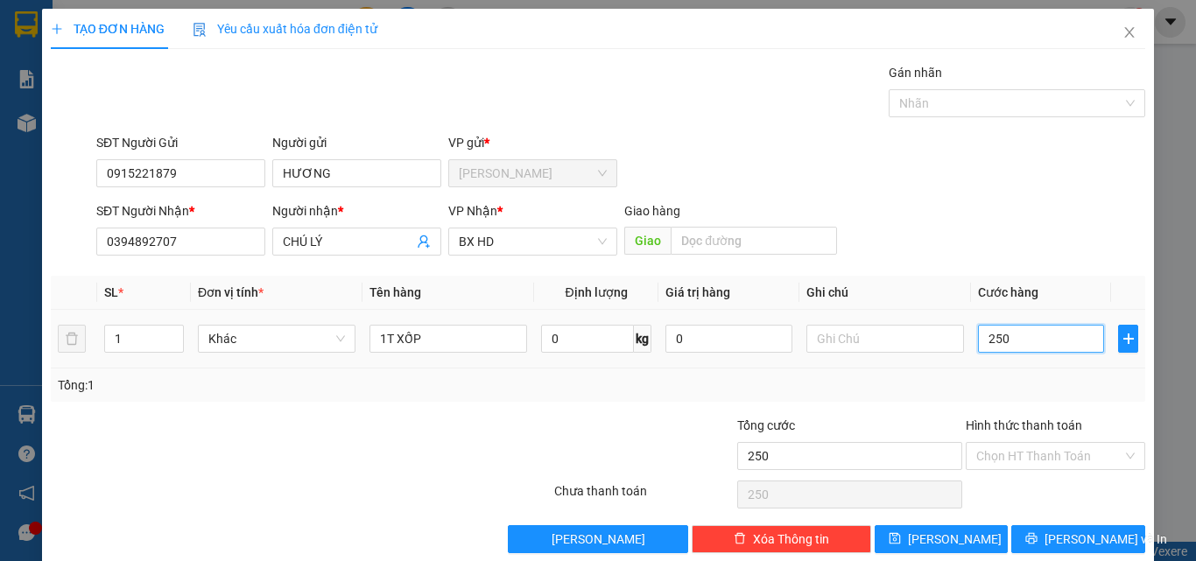
type input "2.500"
type input "25.000"
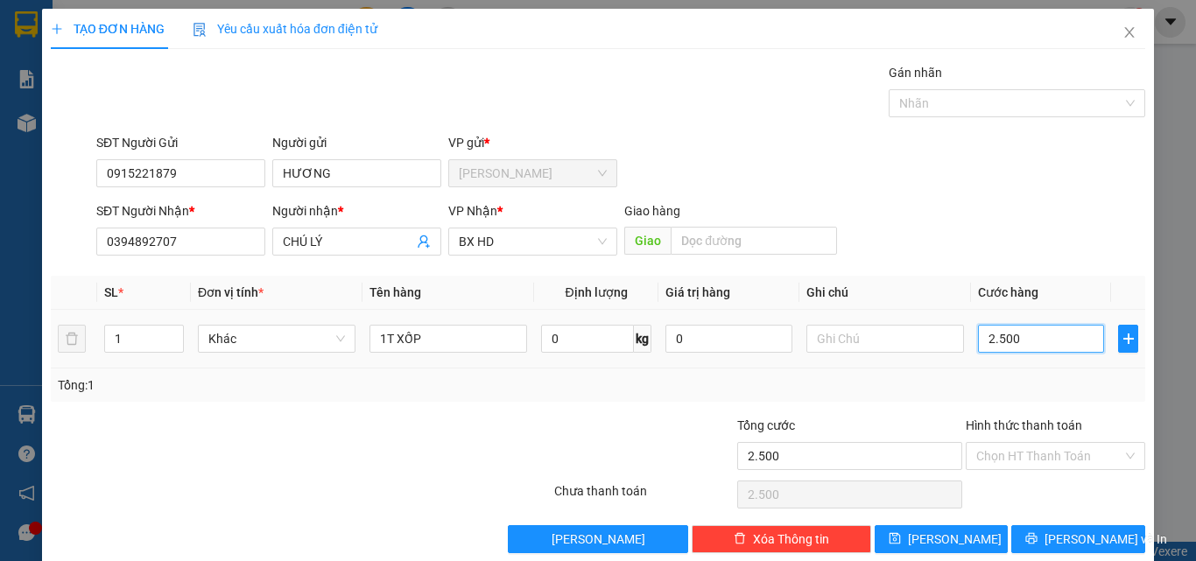
type input "25.000"
type input "250.000"
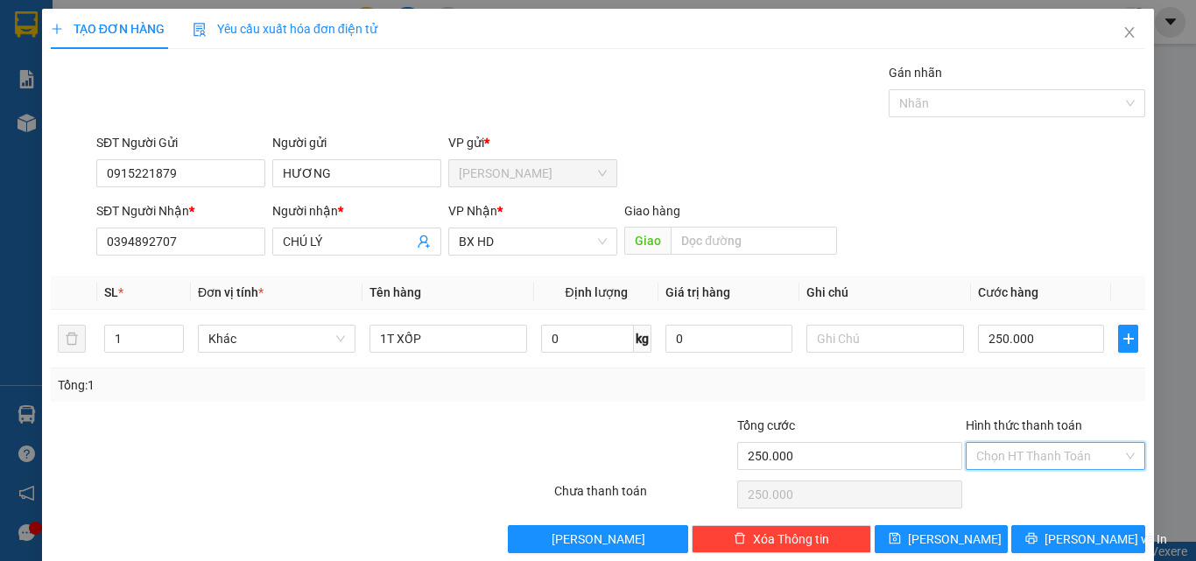
click at [1019, 452] on input "Hình thức thanh toán" at bounding box center [1049, 456] width 146 height 26
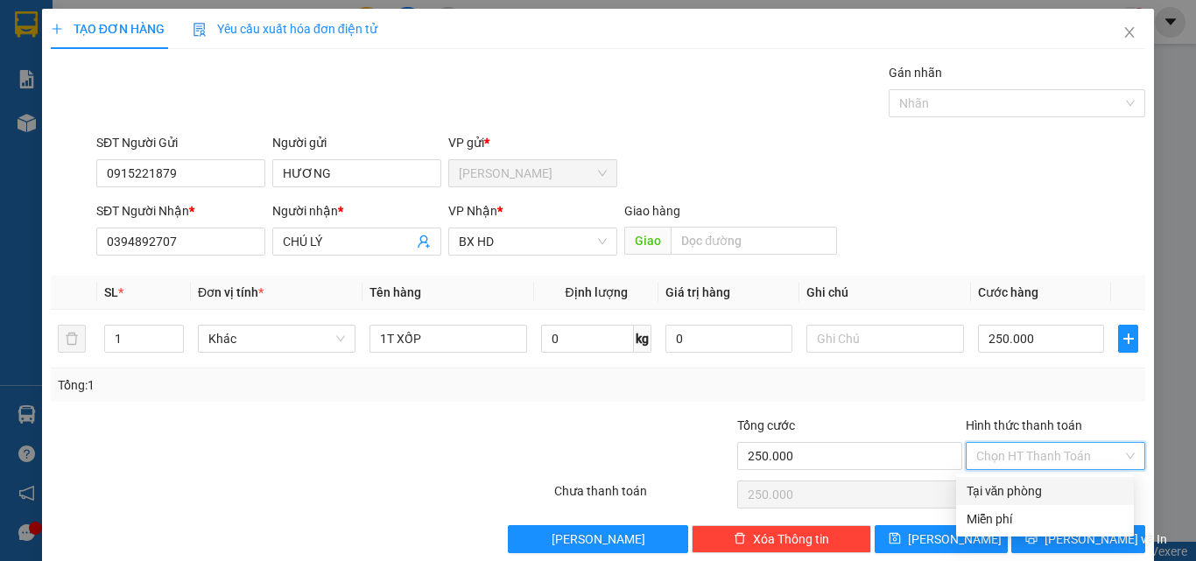
click at [1012, 492] on div "Tại văn phòng" at bounding box center [1045, 491] width 157 height 19
type input "0"
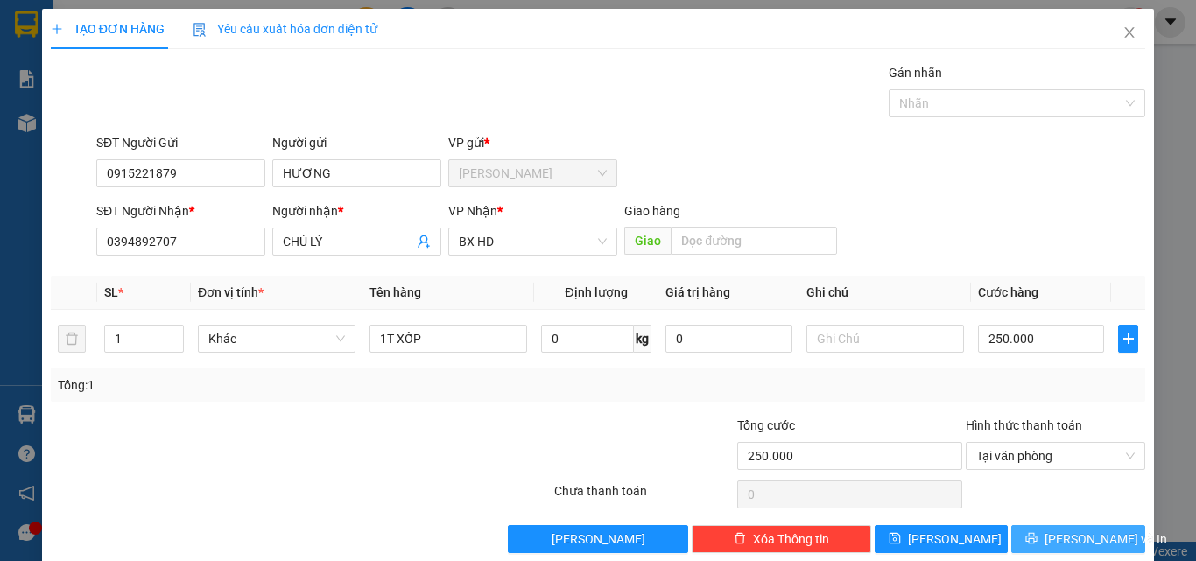
click at [1052, 538] on span "[PERSON_NAME] và In" at bounding box center [1106, 539] width 123 height 19
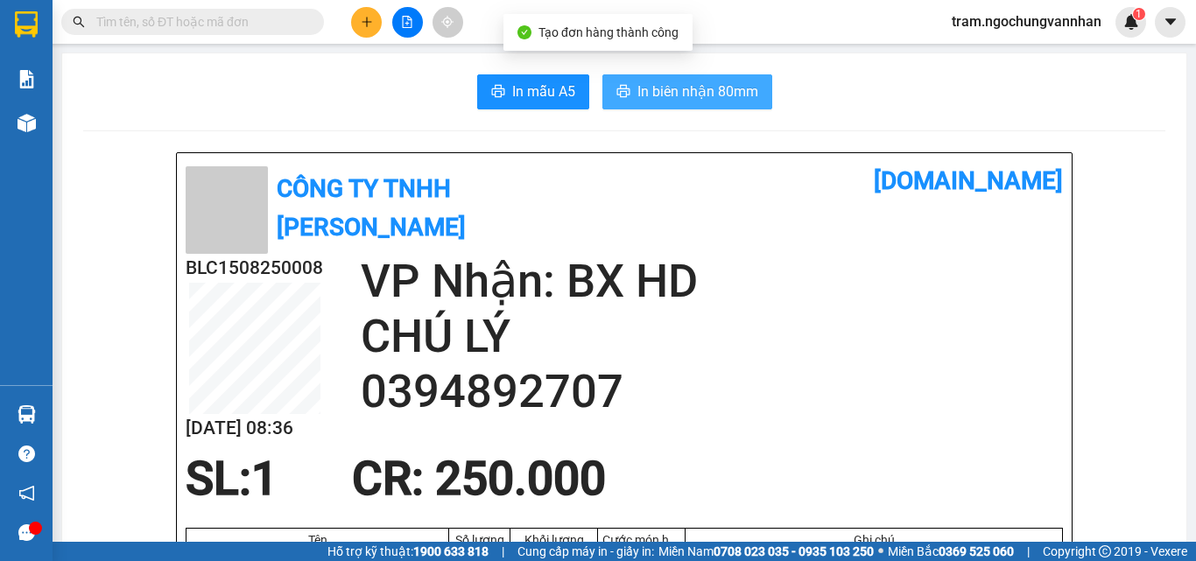
click at [679, 88] on span "In biên nhận 80mm" at bounding box center [698, 92] width 121 height 22
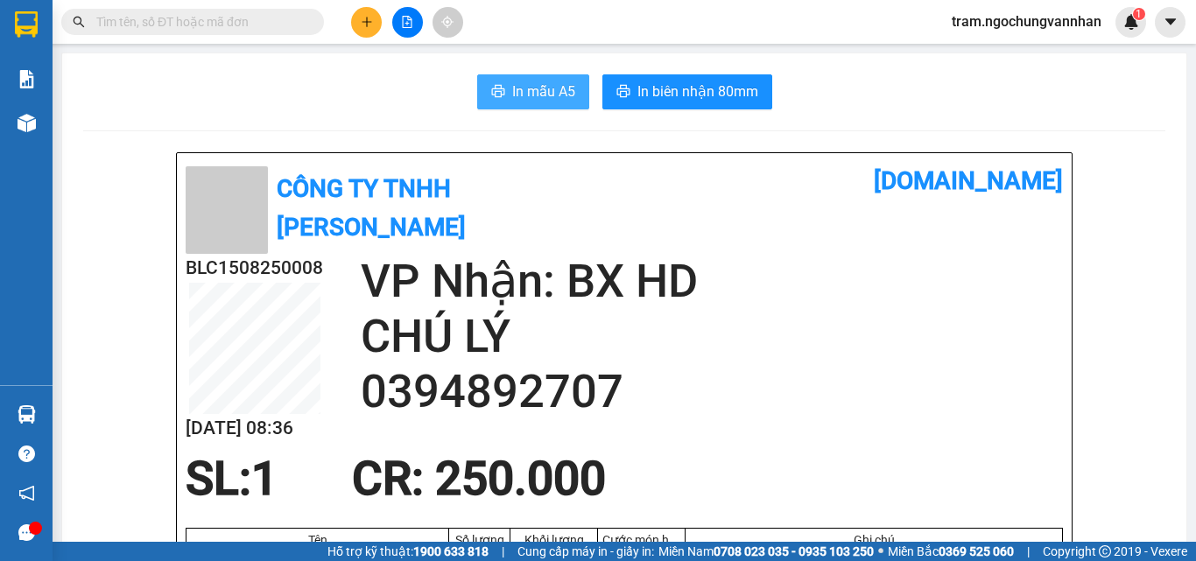
click at [531, 93] on span "In mẫu A5" at bounding box center [543, 92] width 63 height 22
